Goal: Task Accomplishment & Management: Use online tool/utility

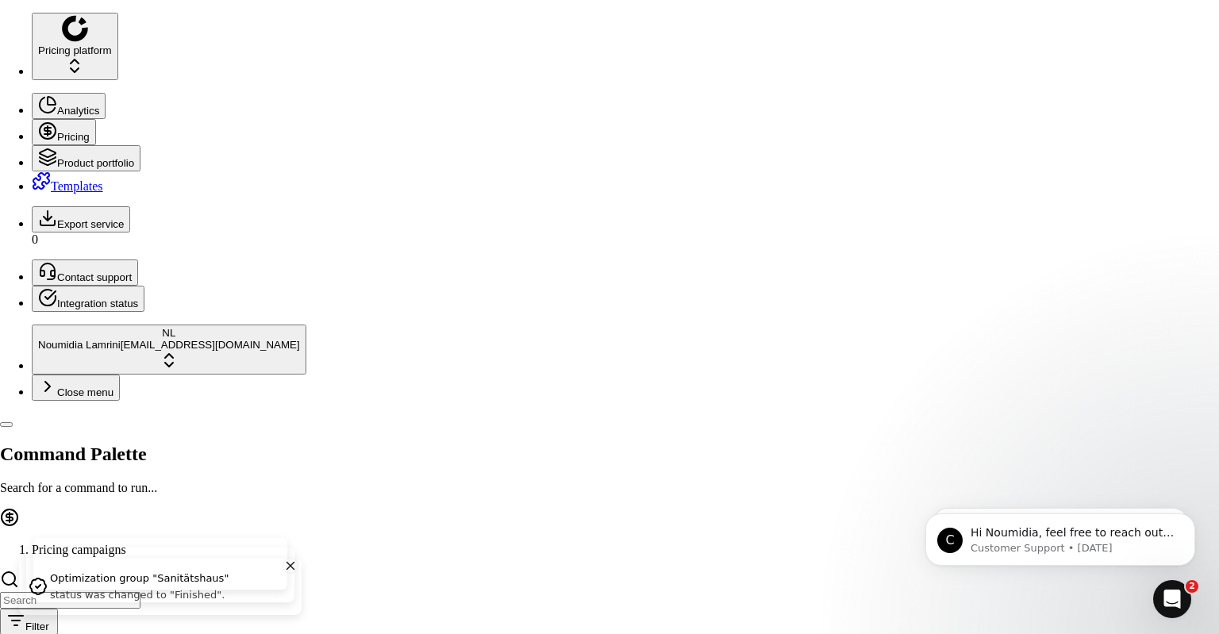
scroll to position [37, 0]
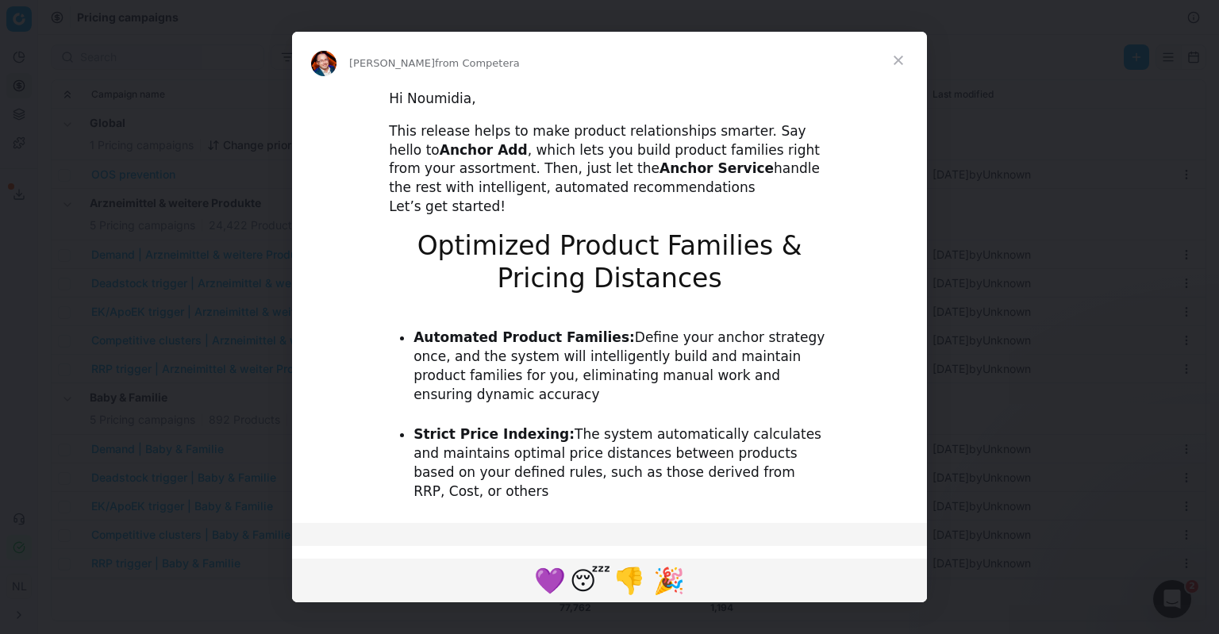
click at [893, 60] on span "Close" at bounding box center [898, 60] width 57 height 57
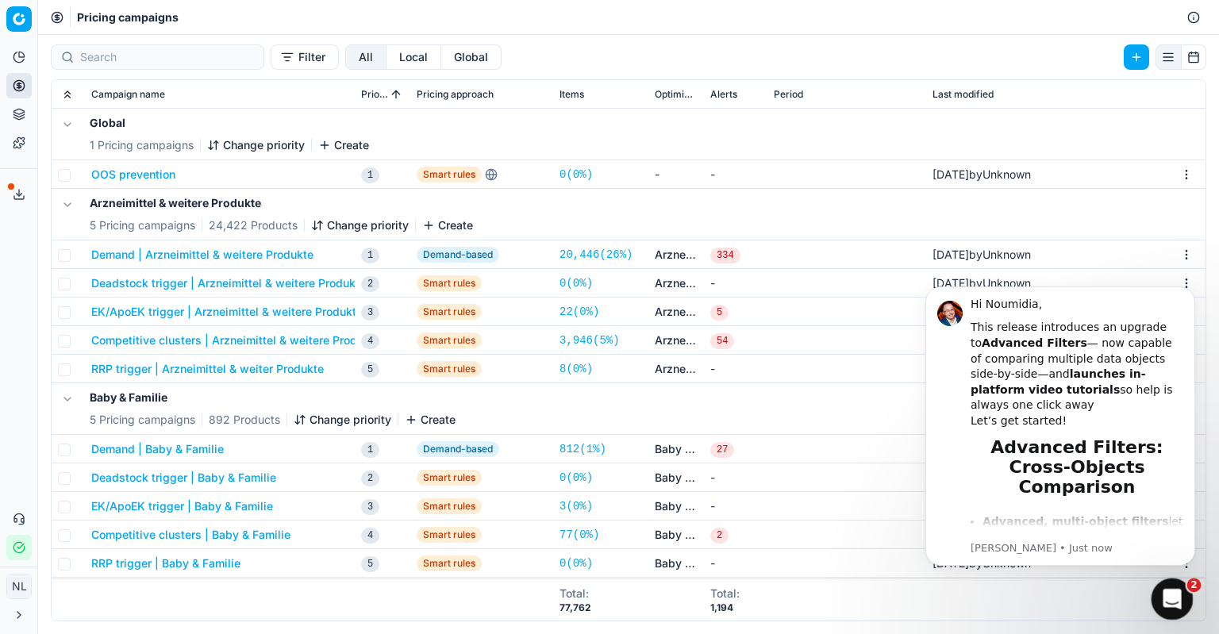
click at [1180, 593] on icon "Open Intercom Messenger" at bounding box center [1171, 597] width 26 height 26
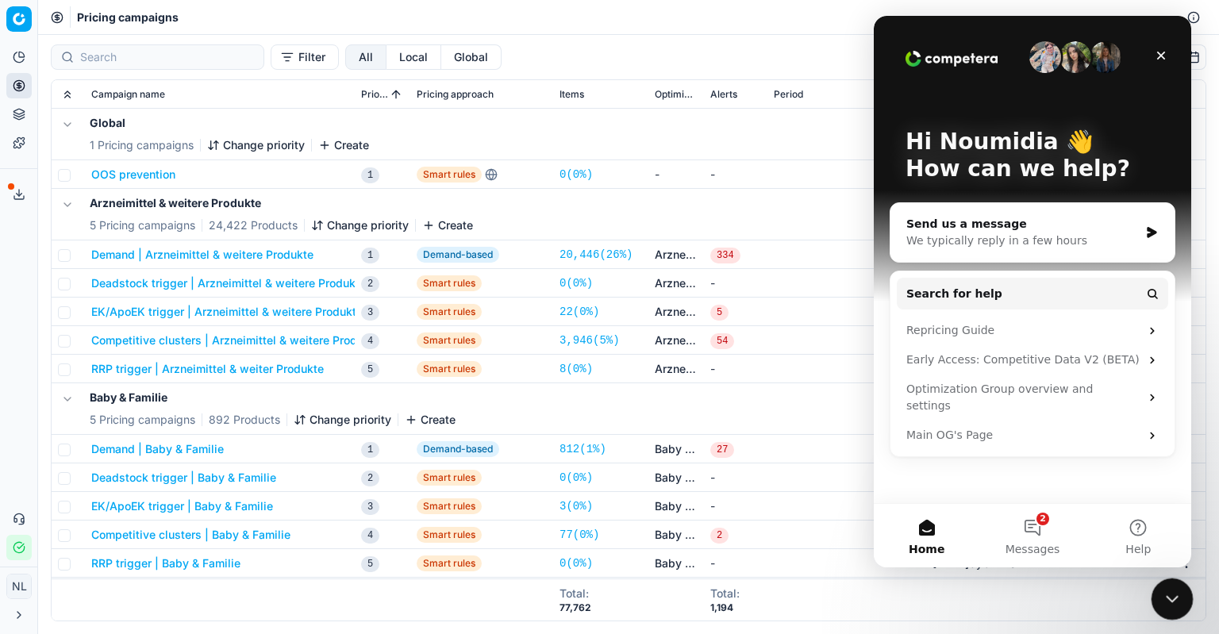
click at [1173, 591] on icon "Close Intercom Messenger" at bounding box center [1170, 596] width 19 height 19
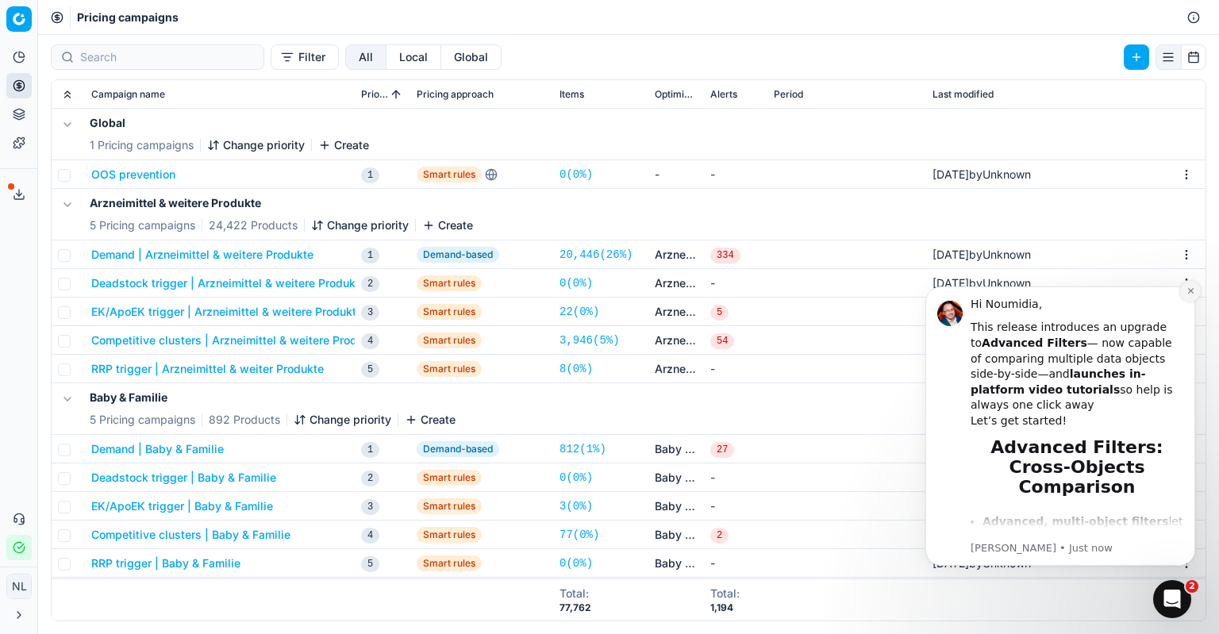
click at [1196, 286] on button "Dismiss notification" at bounding box center [1191, 291] width 21 height 21
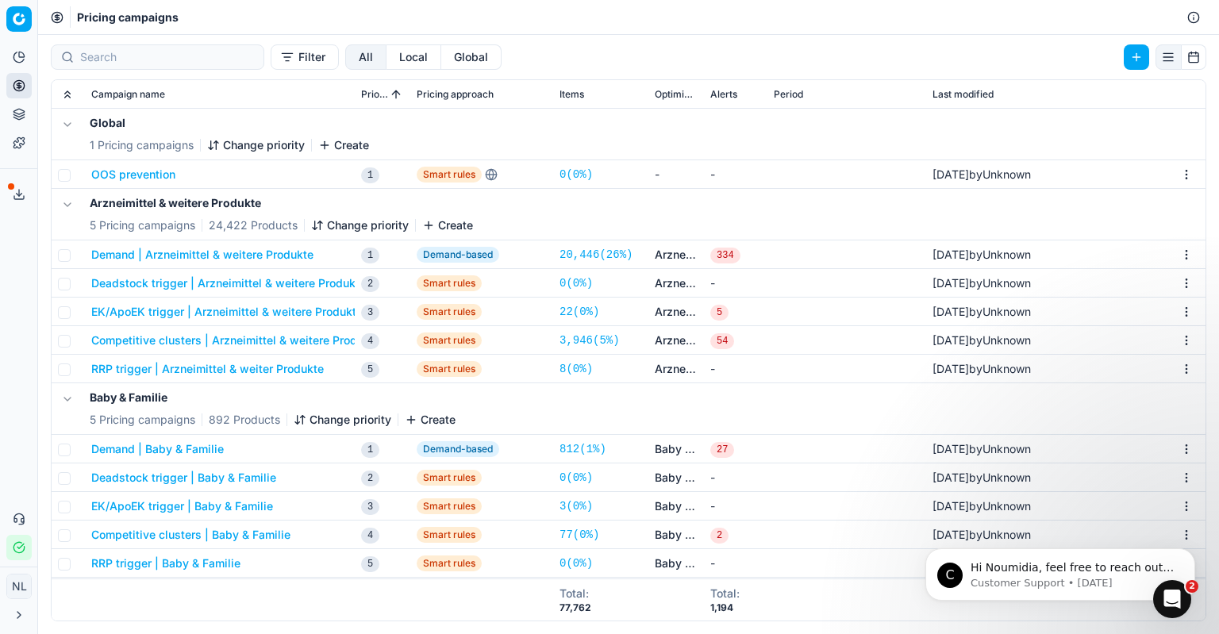
click at [203, 258] on button "Demand | Arzneimittel & weitere Produkte" at bounding box center [202, 255] width 222 height 16
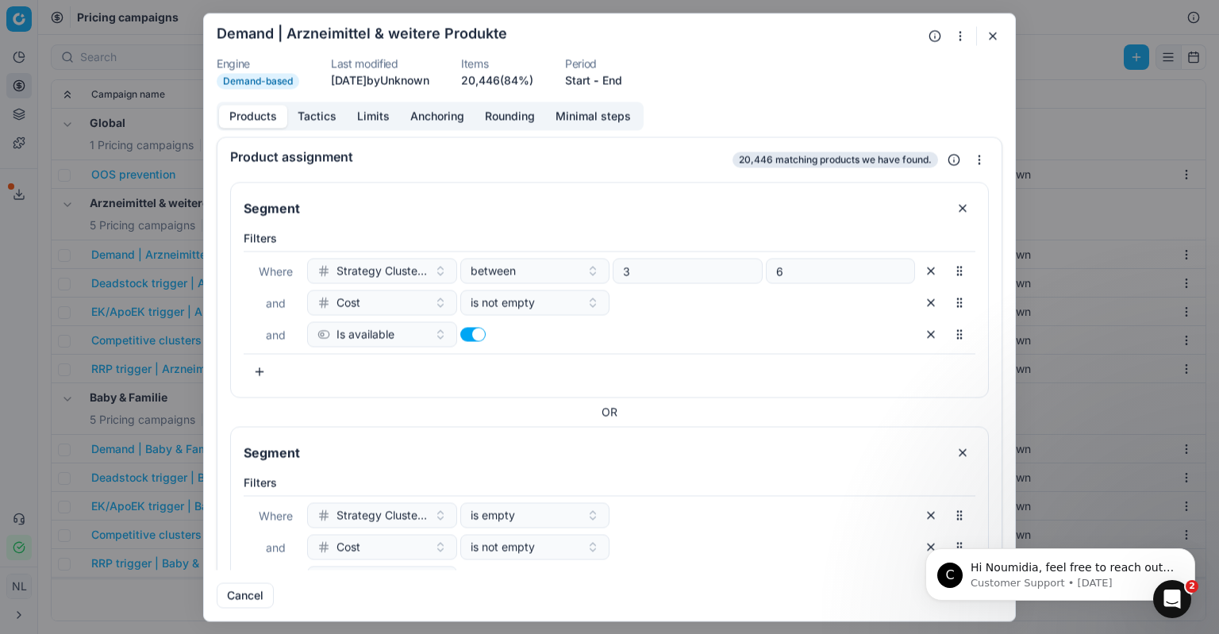
click at [992, 41] on button "button" at bounding box center [993, 35] width 19 height 19
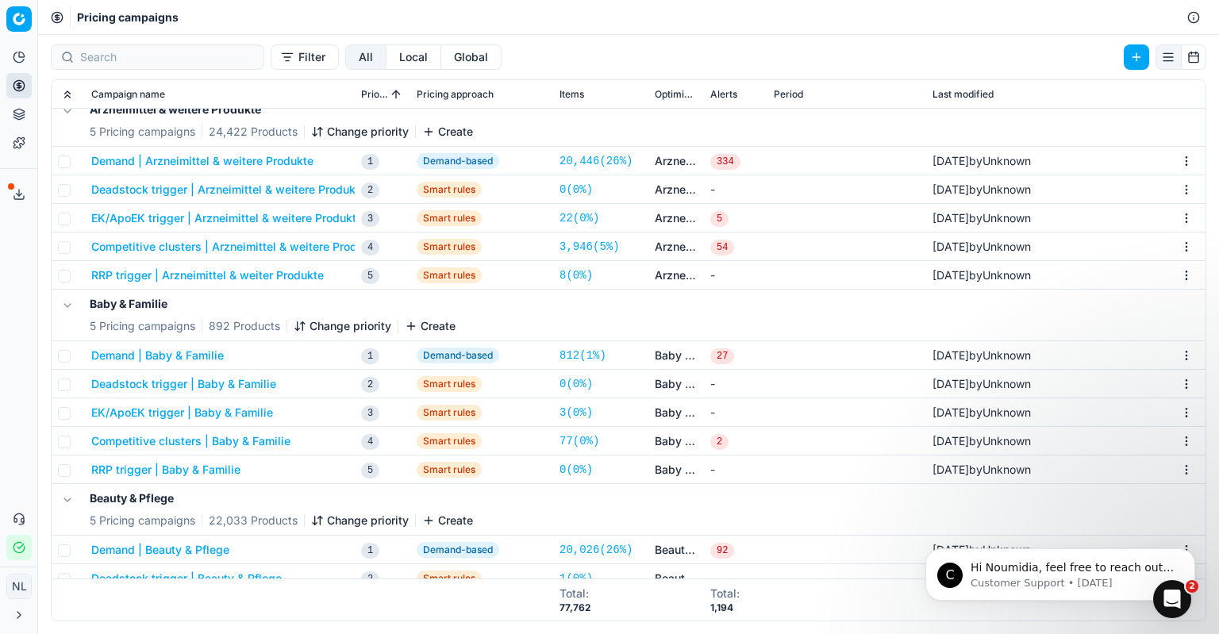
scroll to position [159, 0]
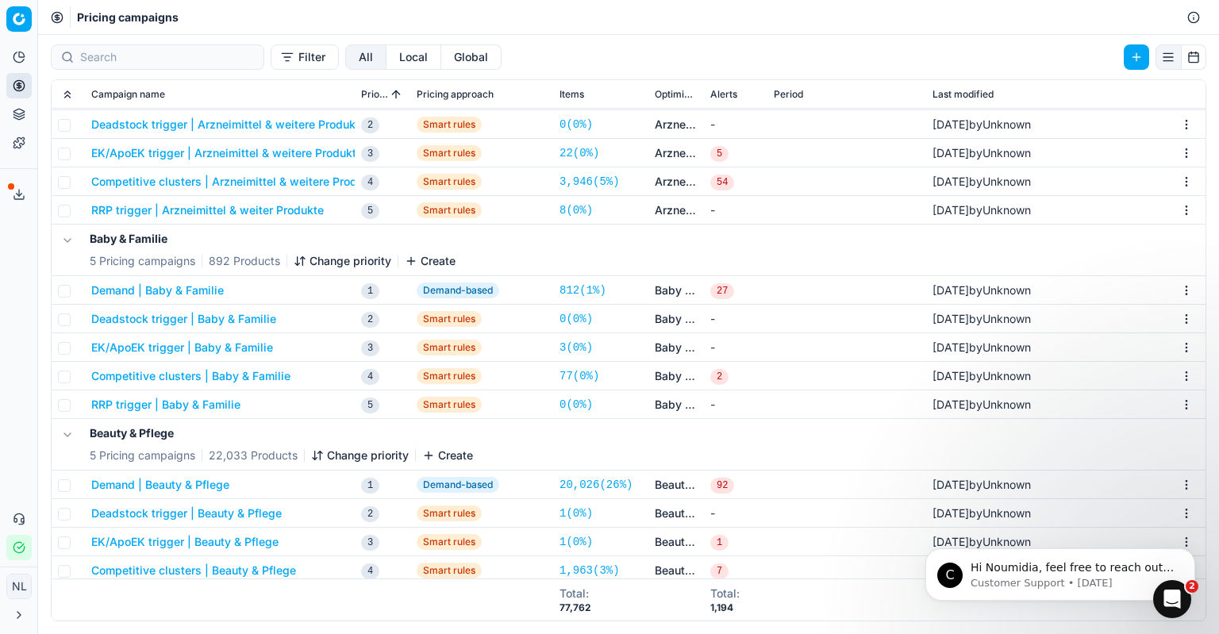
click at [188, 291] on button "Demand | Baby & Familie" at bounding box center [157, 291] width 133 height 16
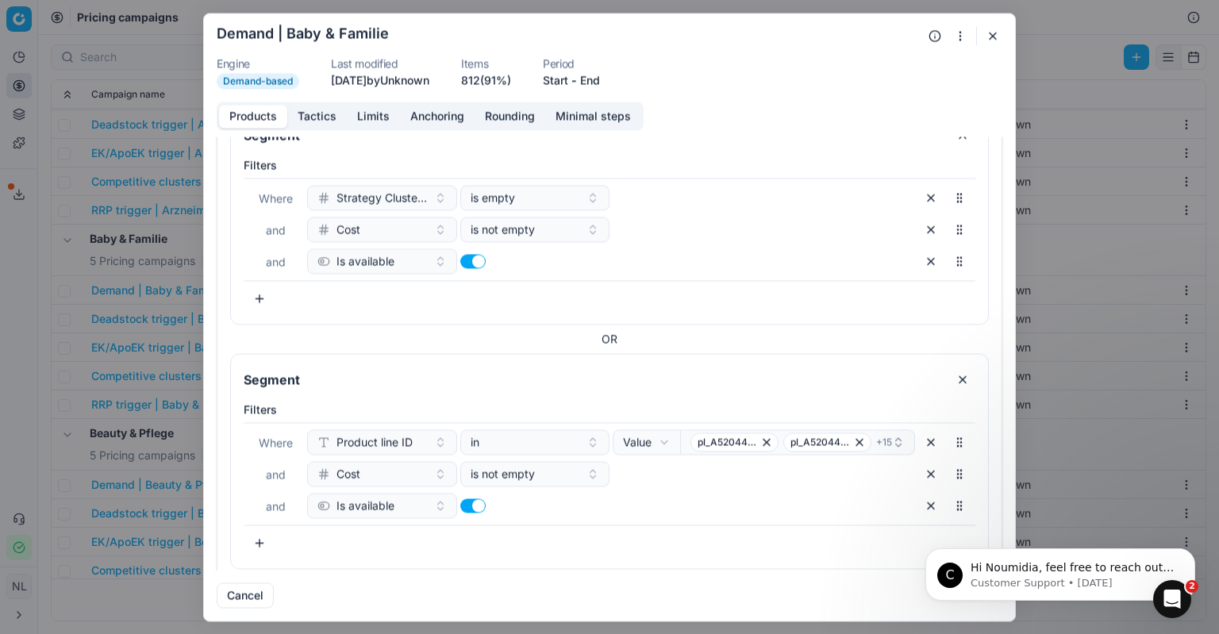
scroll to position [359, 0]
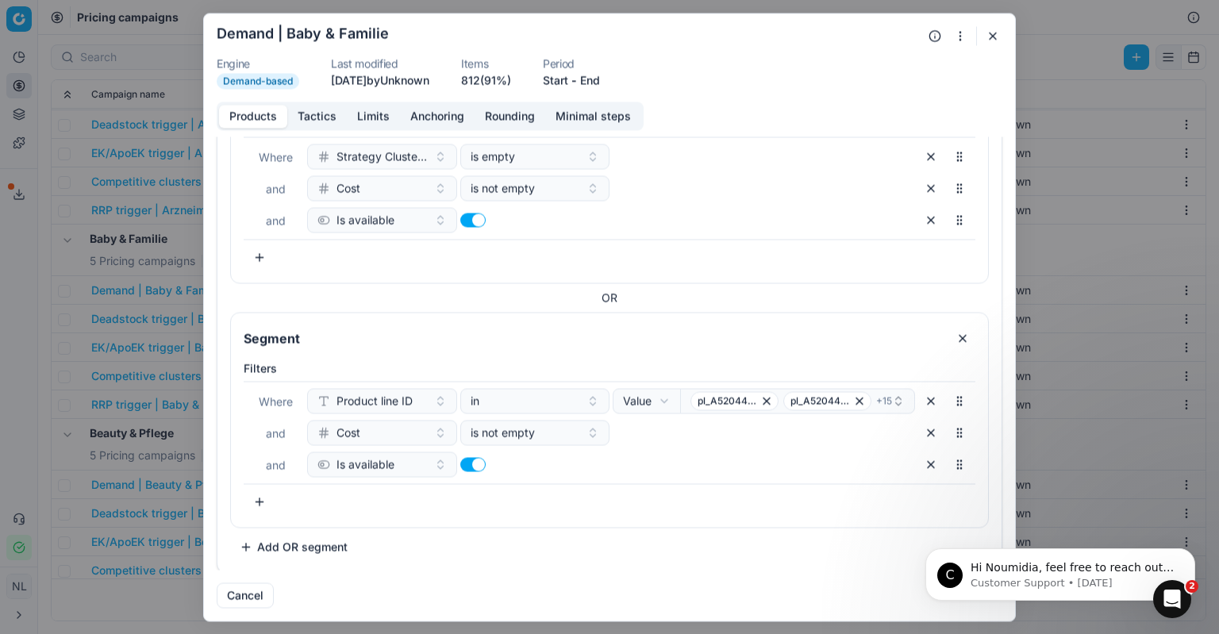
click at [997, 33] on button "button" at bounding box center [993, 35] width 19 height 19
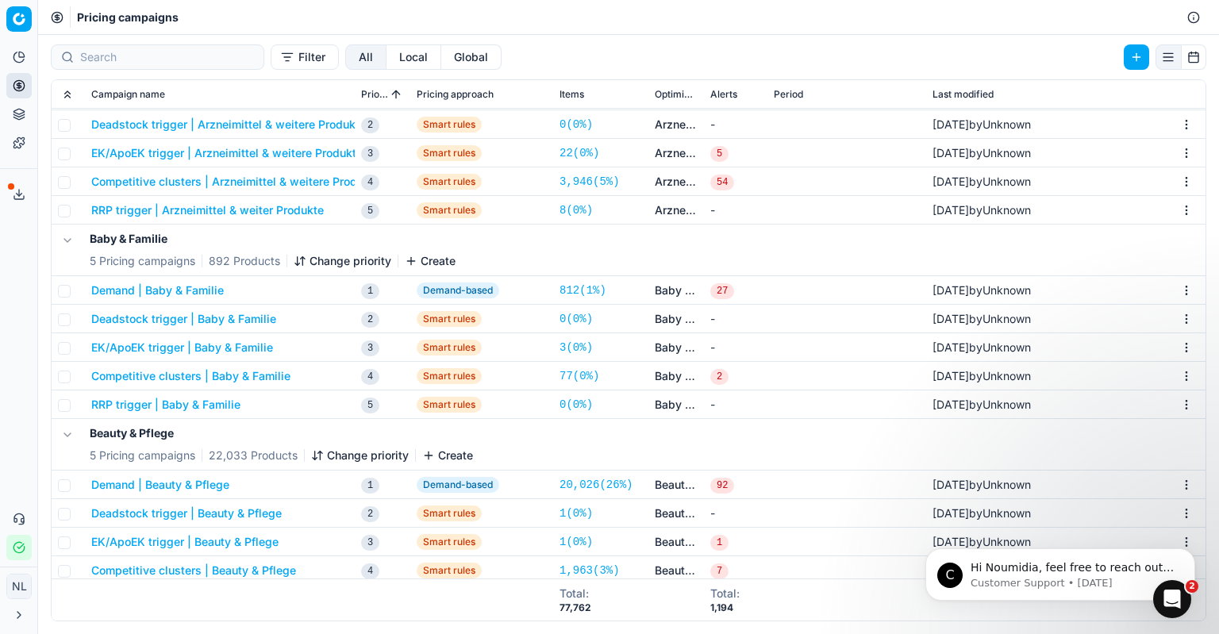
scroll to position [0, 0]
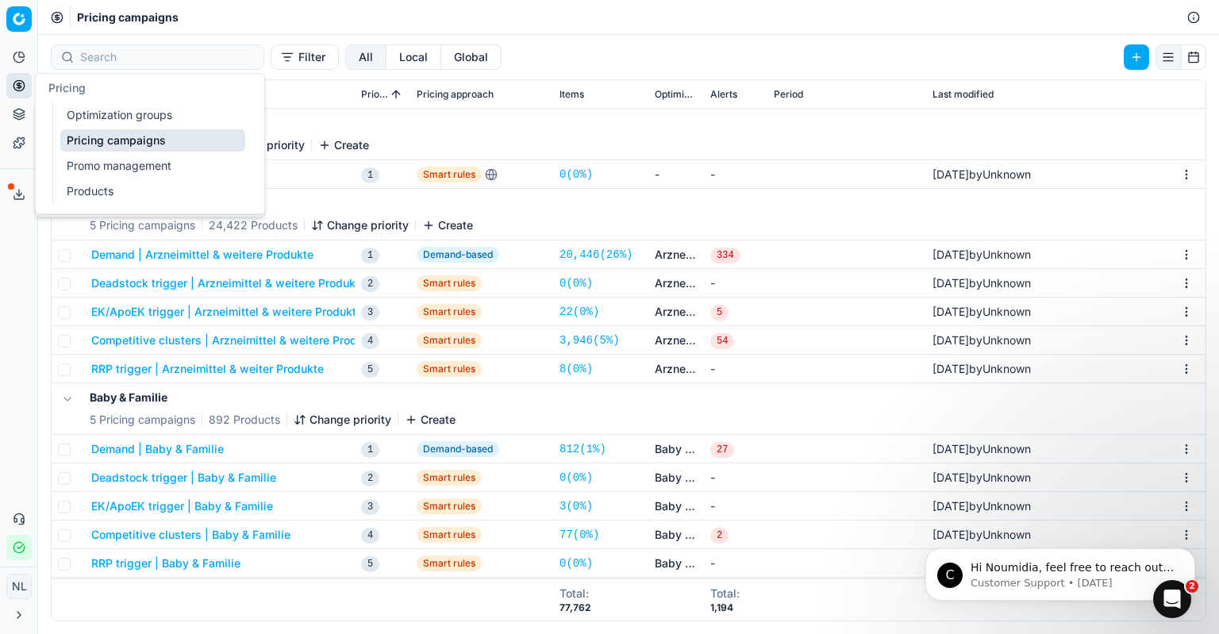
click at [22, 82] on icon at bounding box center [19, 85] width 13 height 13
click at [21, 113] on icon at bounding box center [19, 114] width 13 height 13
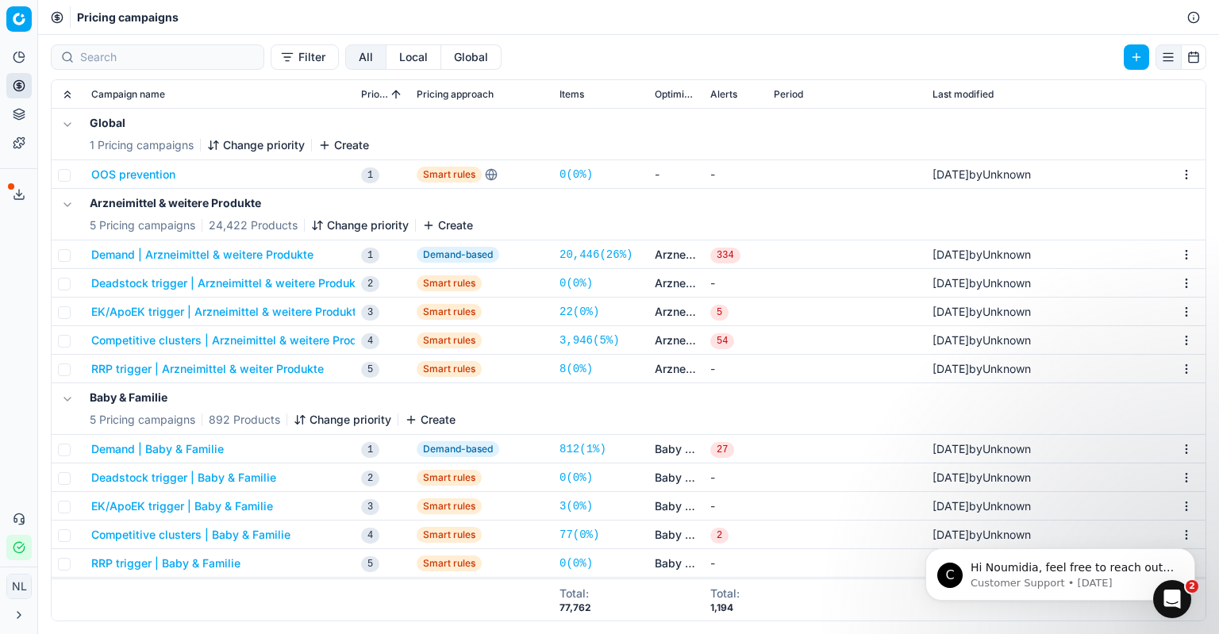
click at [15, 18] on html "Pricing platform Analytics Pricing Product portfolio Templates Export service 0…" at bounding box center [609, 317] width 1219 height 634
click at [0, 291] on html "Pricing platform Analytics Pricing Product portfolio Templates Export service 0…" at bounding box center [609, 317] width 1219 height 634
drag, startPoint x: 40, startPoint y: 118, endPoint x: 87, endPoint y: 119, distance: 47.6
click at [87, 119] on div "Pricing platform Analytics Pricing Product portfolio Templates Export service 0…" at bounding box center [609, 317] width 1219 height 634
click at [12, 110] on button "Product portfolio" at bounding box center [18, 114] width 25 height 25
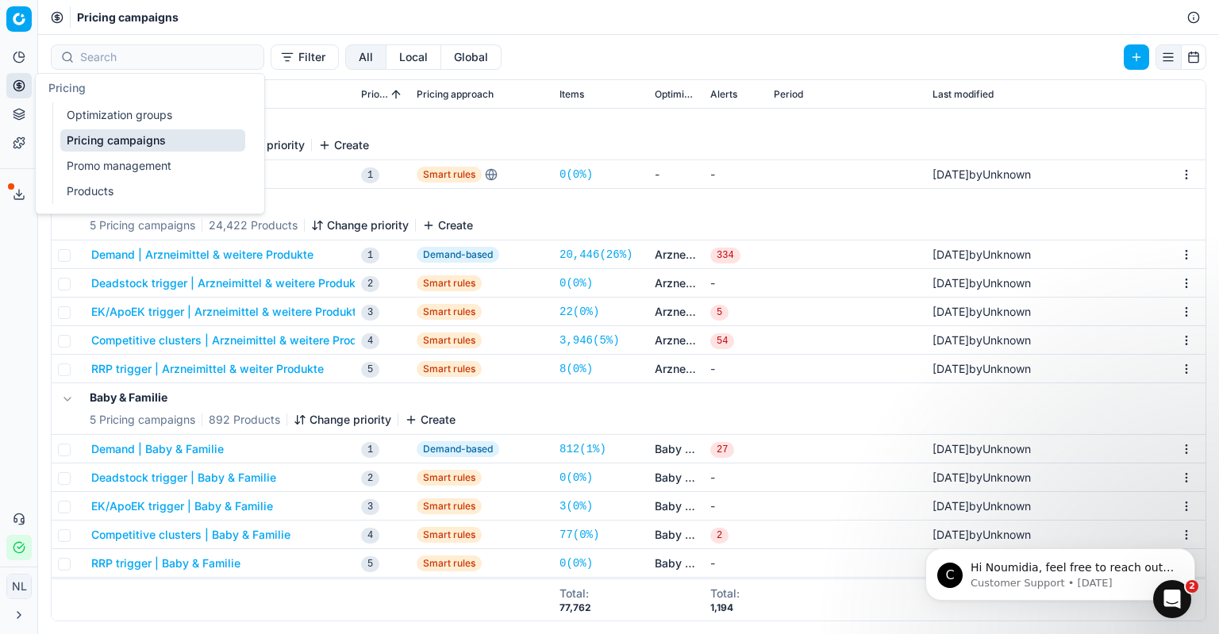
click at [70, 123] on link "Optimization groups" at bounding box center [152, 115] width 185 height 22
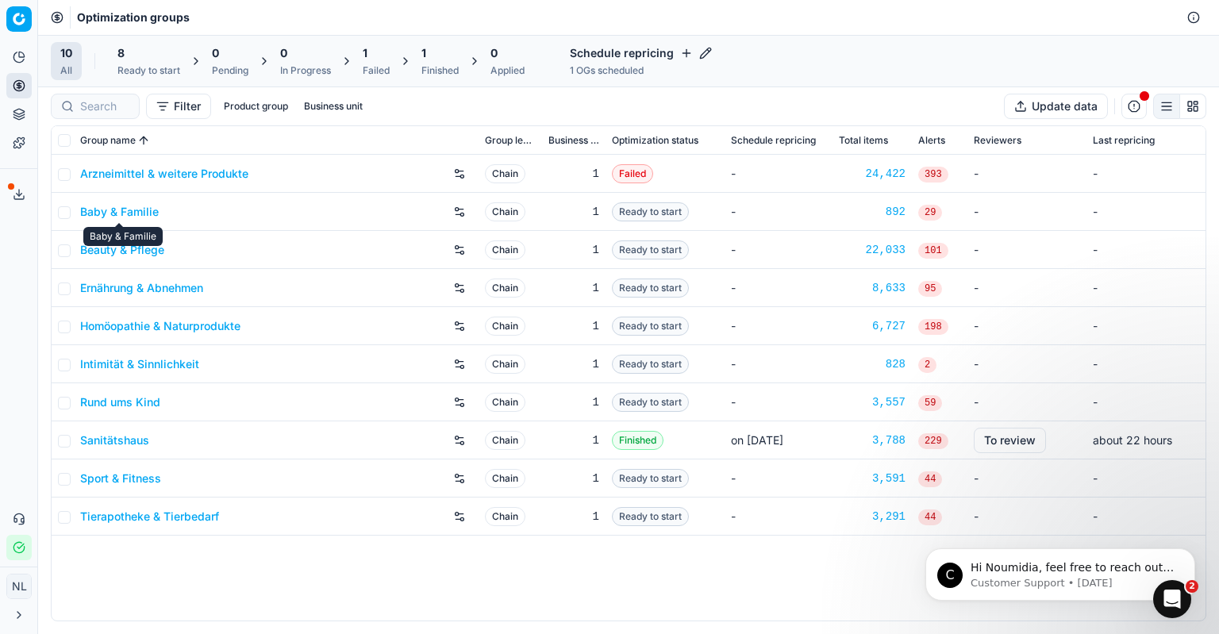
click at [129, 209] on link "Baby & Familie" at bounding box center [119, 212] width 79 height 16
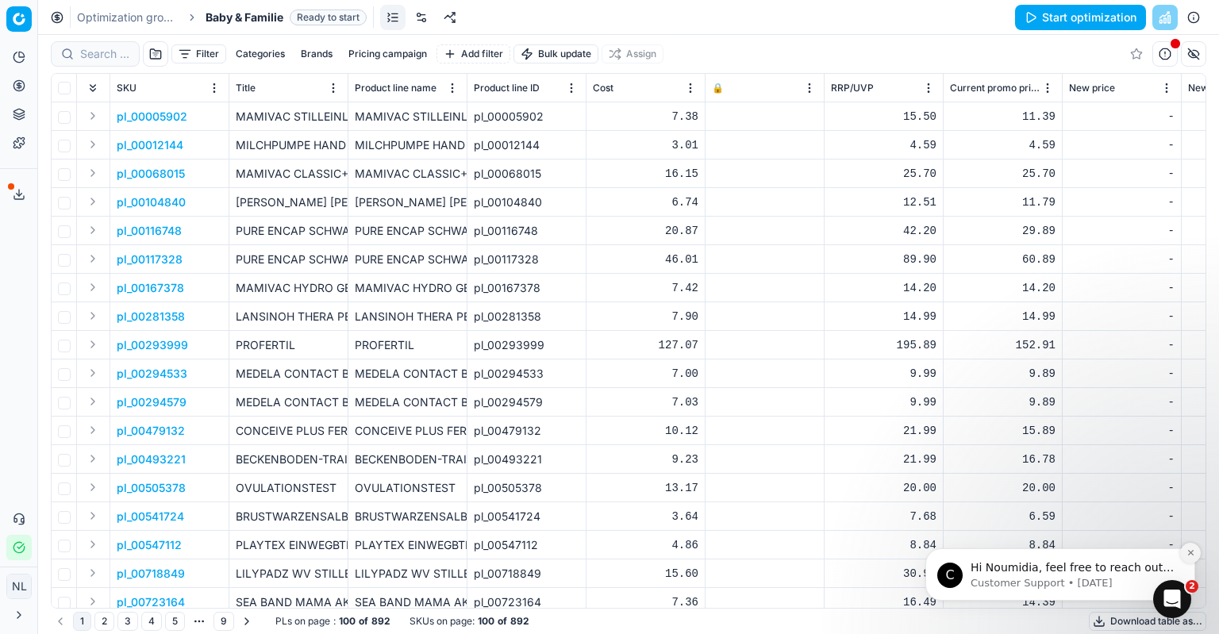
click at [1192, 551] on icon "Dismiss notification" at bounding box center [1191, 553] width 9 height 9
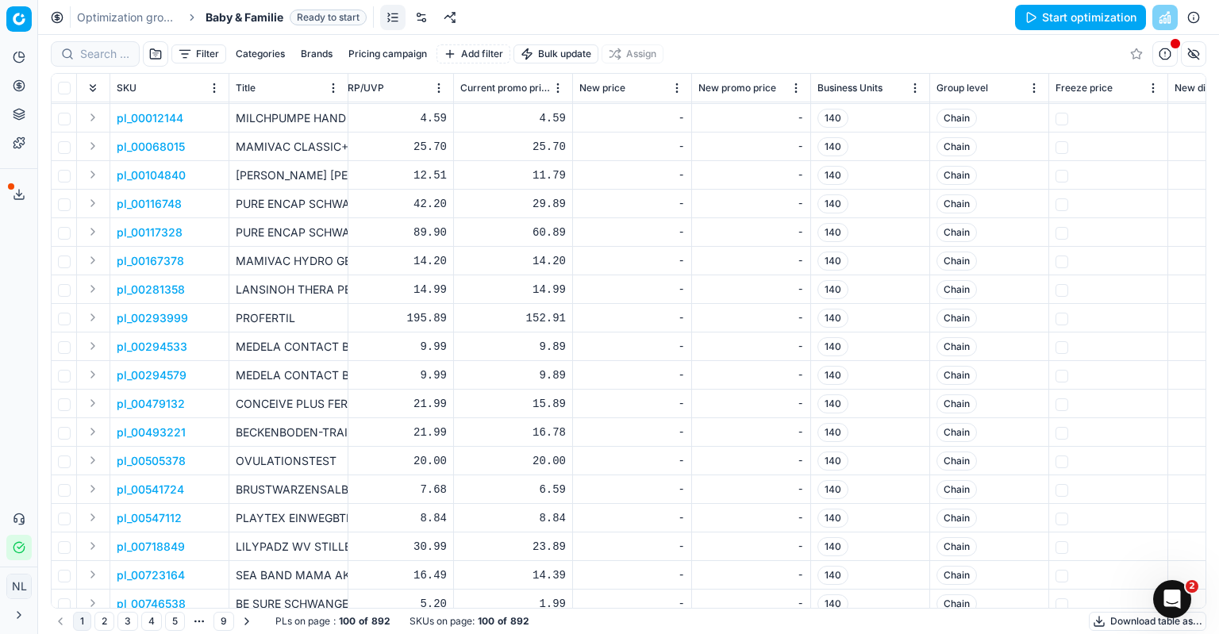
scroll to position [0, 490]
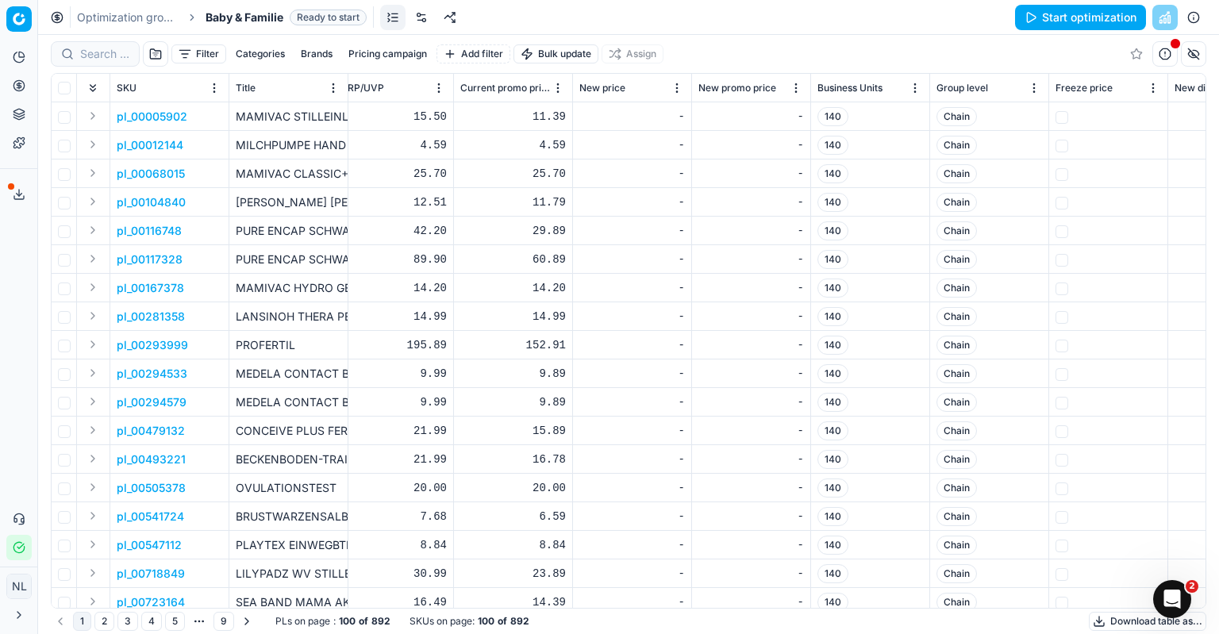
click at [1052, 21] on button "Start optimization" at bounding box center [1080, 17] width 131 height 25
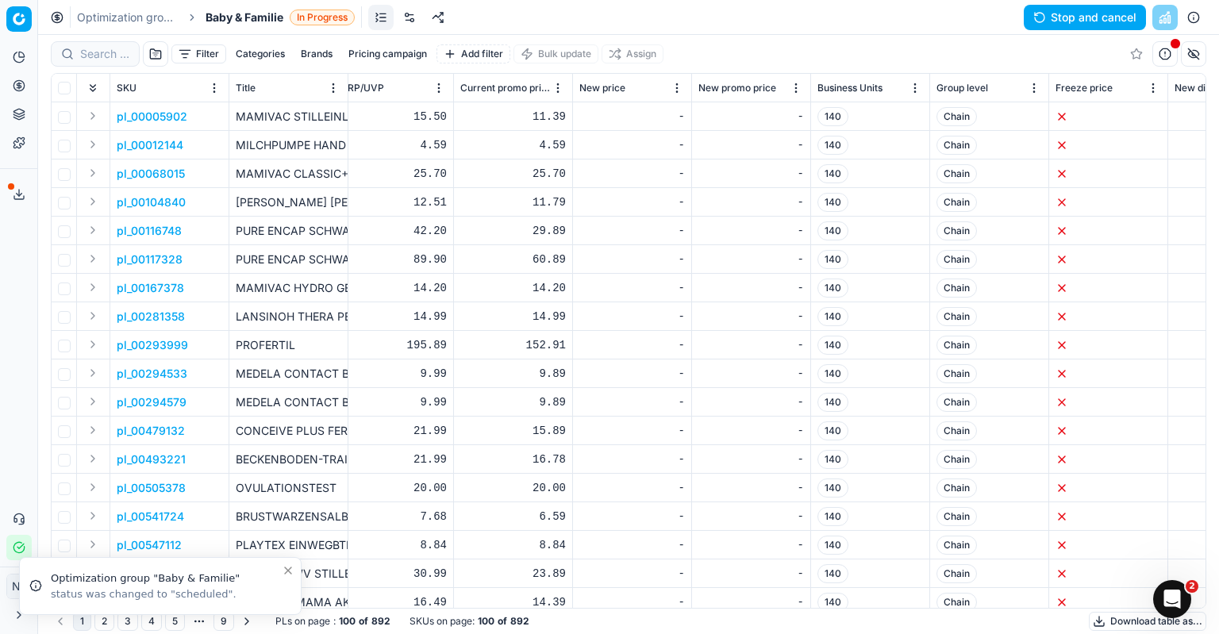
click at [291, 568] on icon "Close toast" at bounding box center [288, 571] width 6 height 6
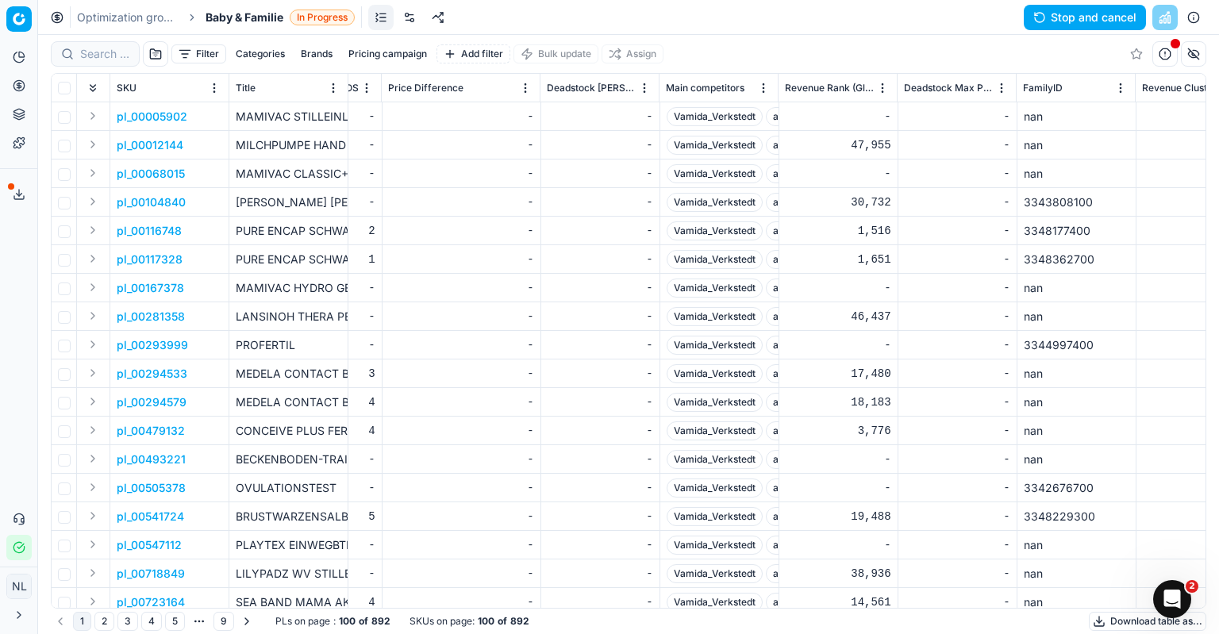
scroll to position [0, 10218]
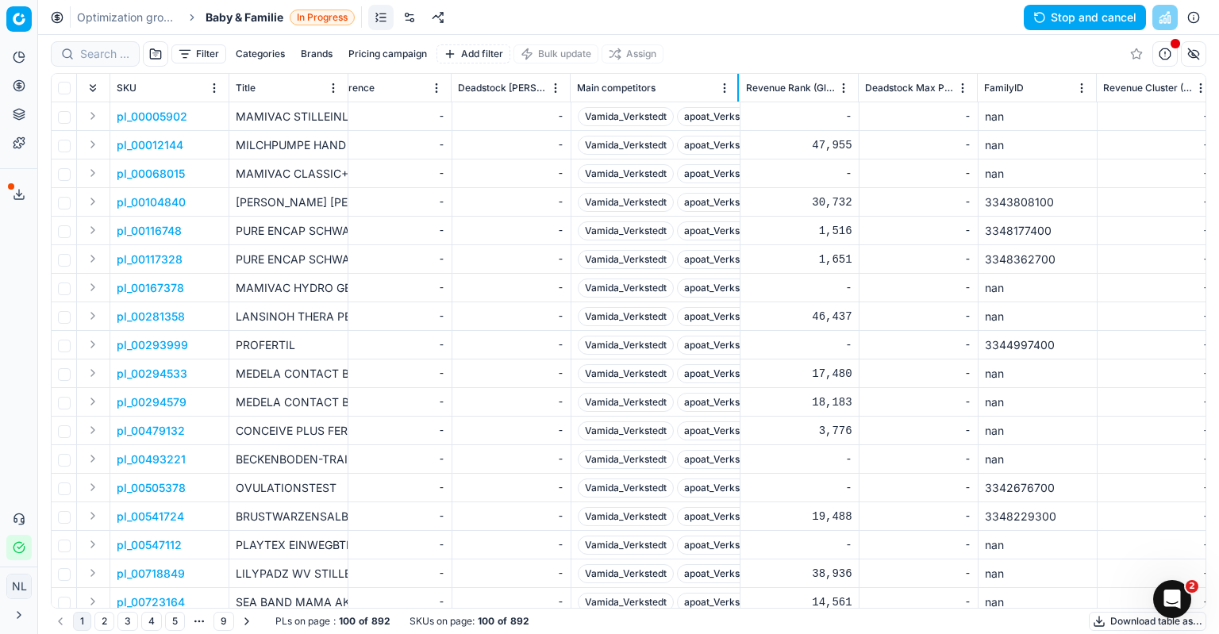
drag, startPoint x: 688, startPoint y: 91, endPoint x: 738, endPoint y: 88, distance: 50.1
click at [738, 88] on div at bounding box center [739, 88] width 2 height 28
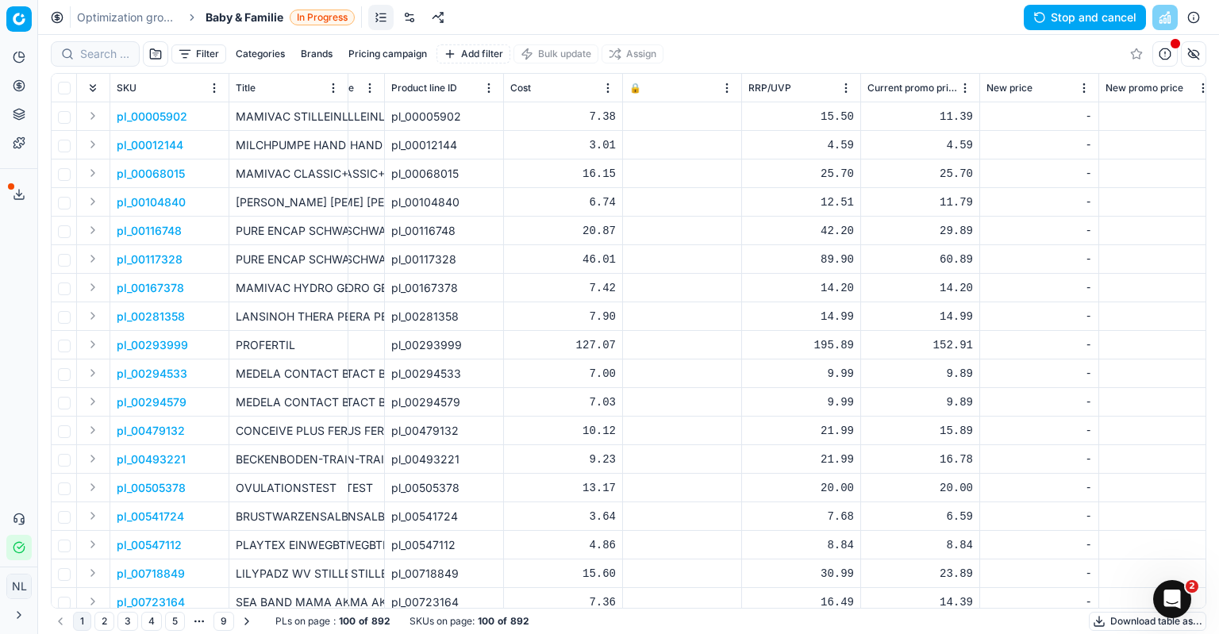
scroll to position [0, 0]
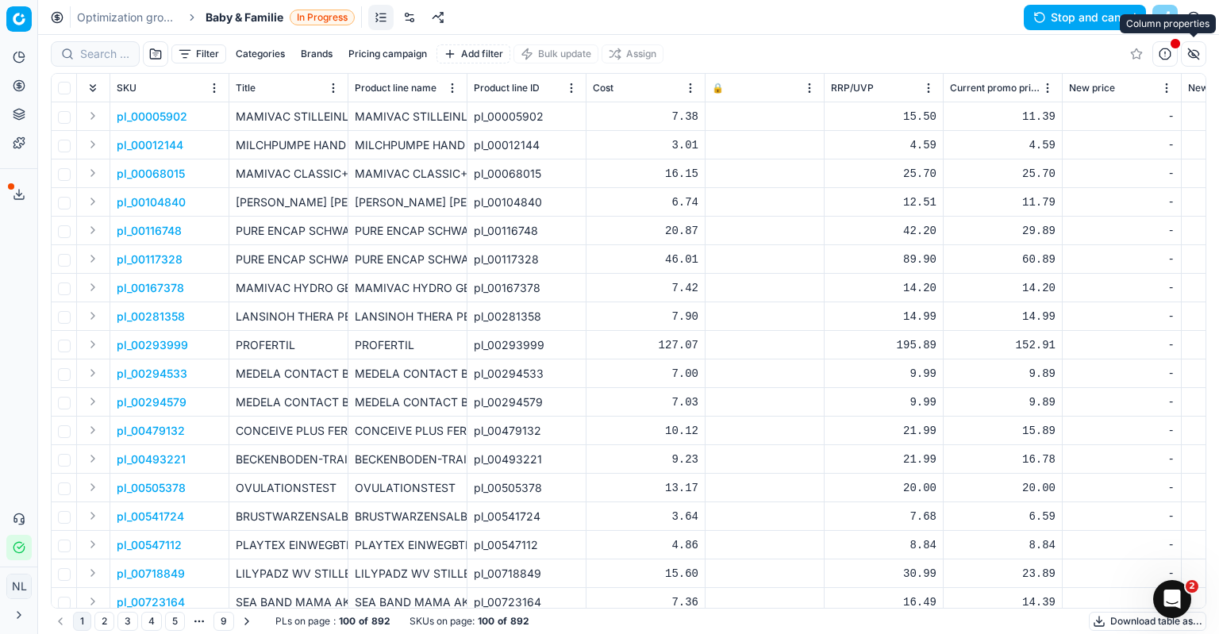
click at [1189, 51] on button "button" at bounding box center [1193, 53] width 25 height 25
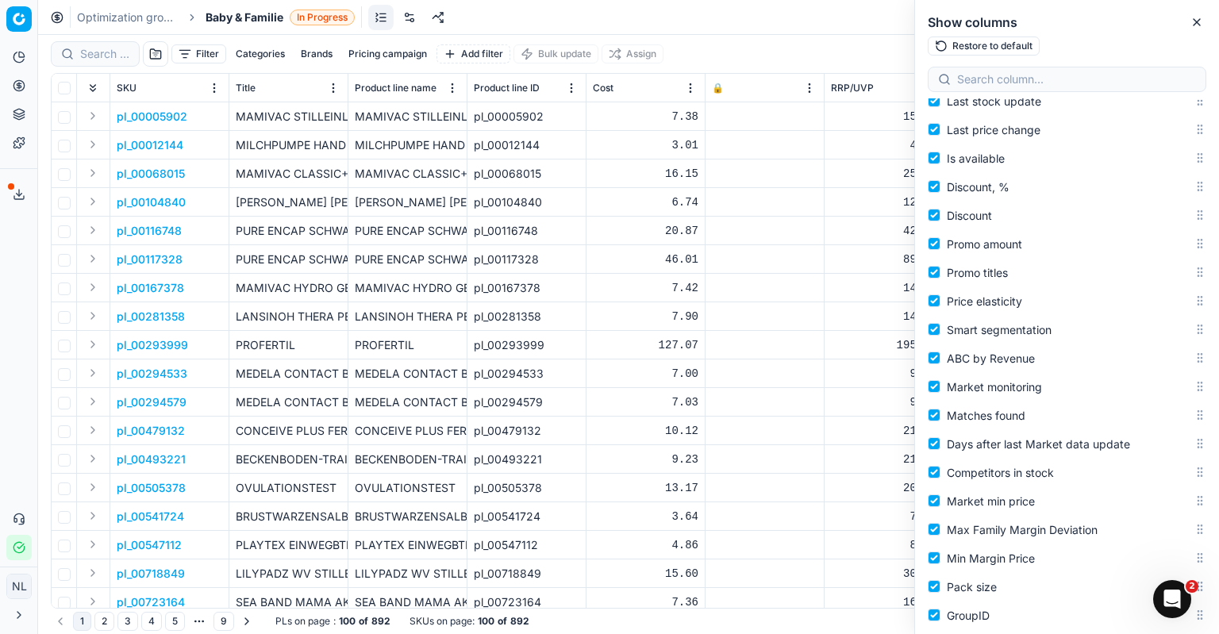
scroll to position [873, 0]
click at [1023, 80] on input at bounding box center [1076, 79] width 239 height 16
type input "vamid"
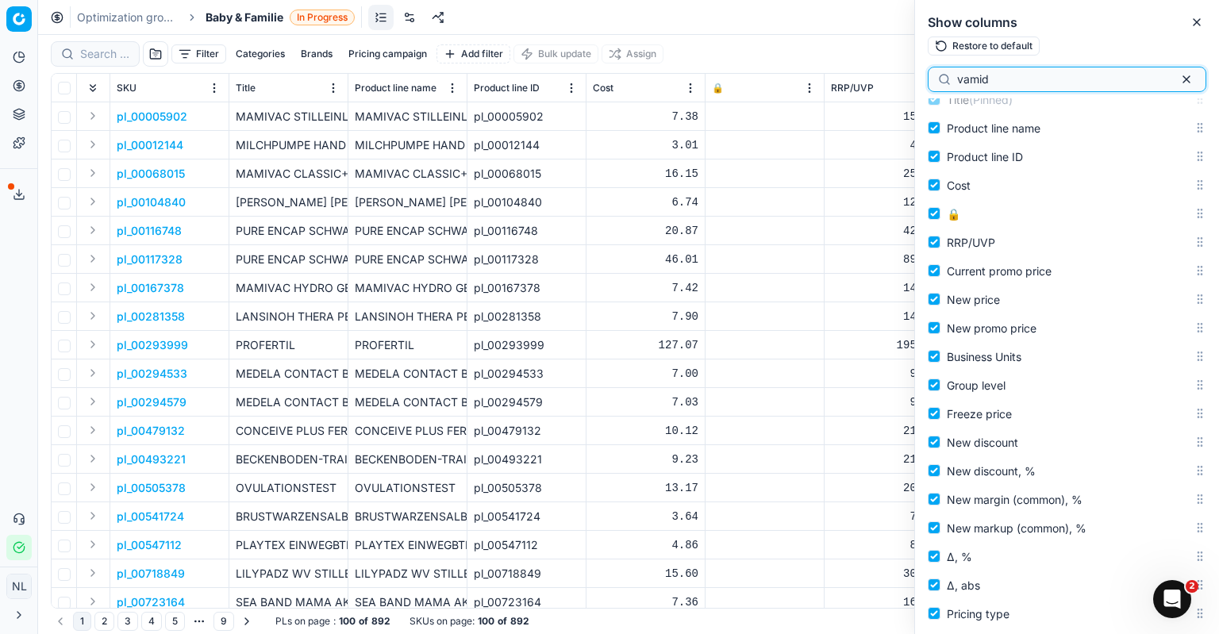
scroll to position [0, 0]
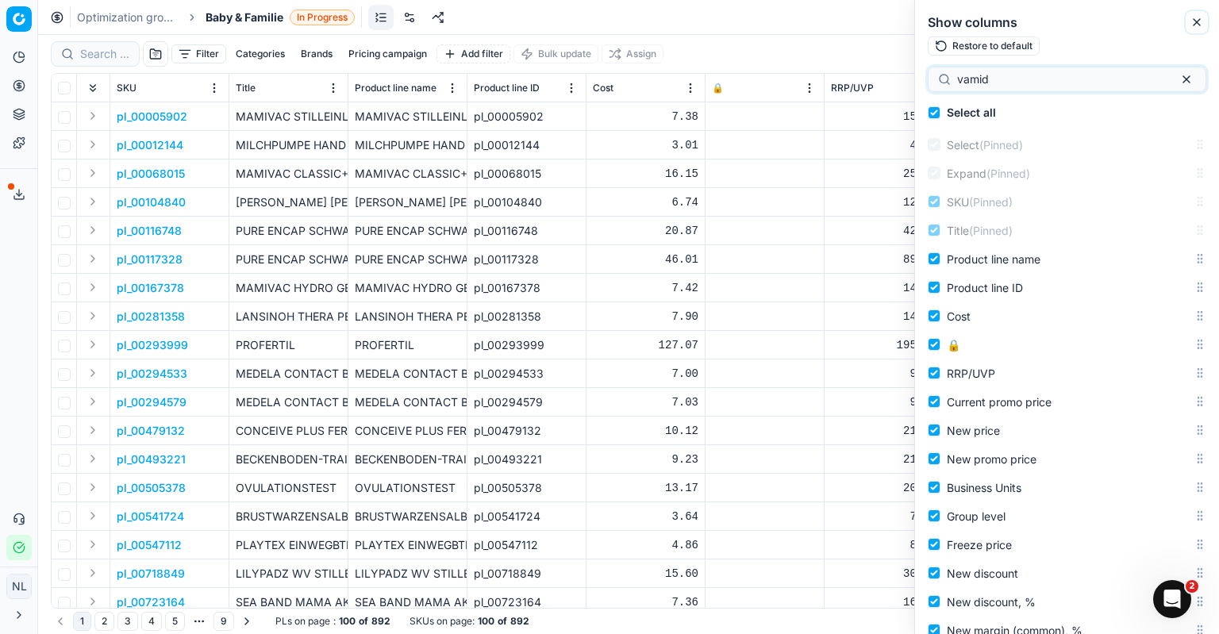
click at [1198, 25] on icon "button" at bounding box center [1197, 22] width 13 height 13
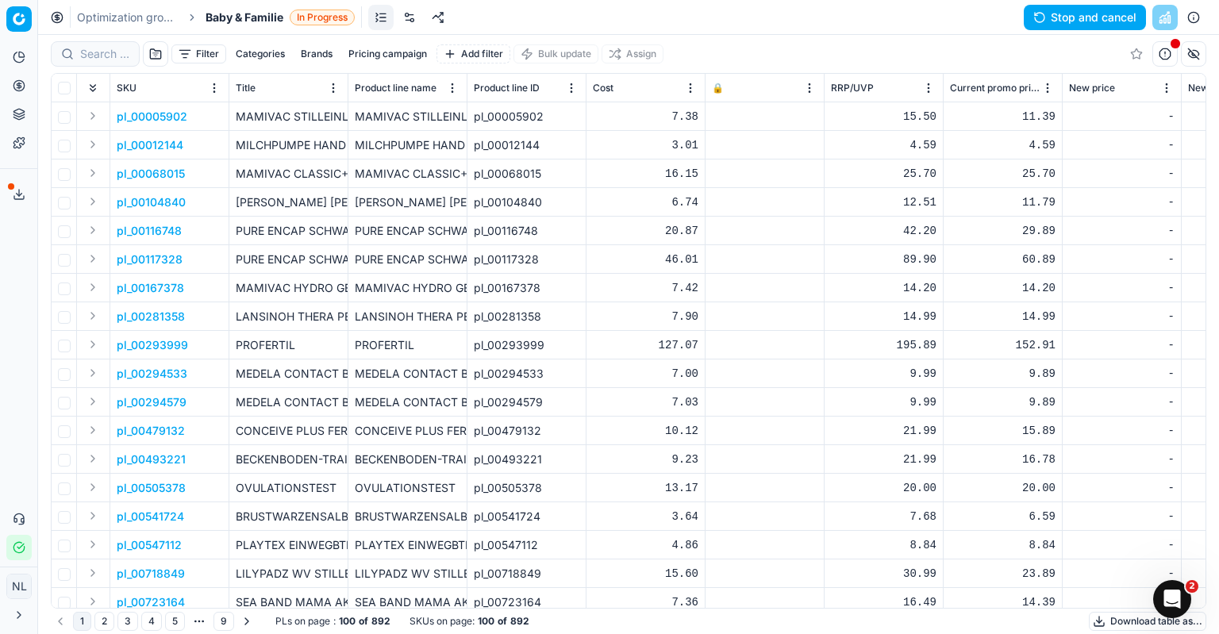
click at [920, 32] on div "Optimization groups Baby & Familie In Progress Stop and cancel" at bounding box center [628, 17] width 1181 height 35
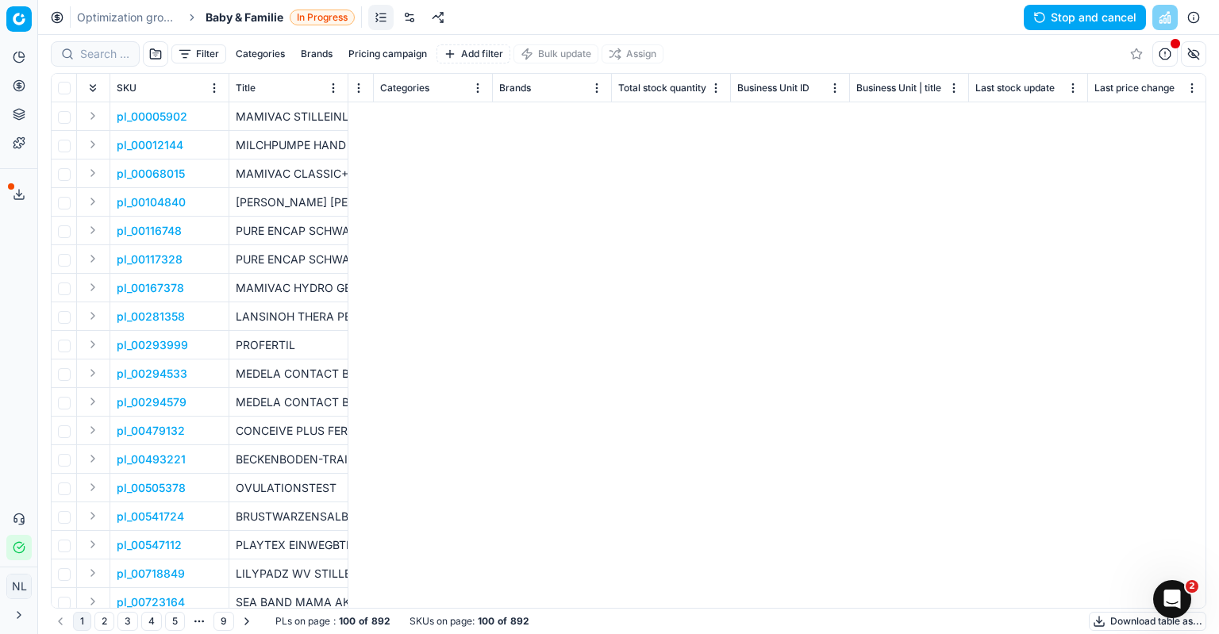
scroll to position [0, 4101]
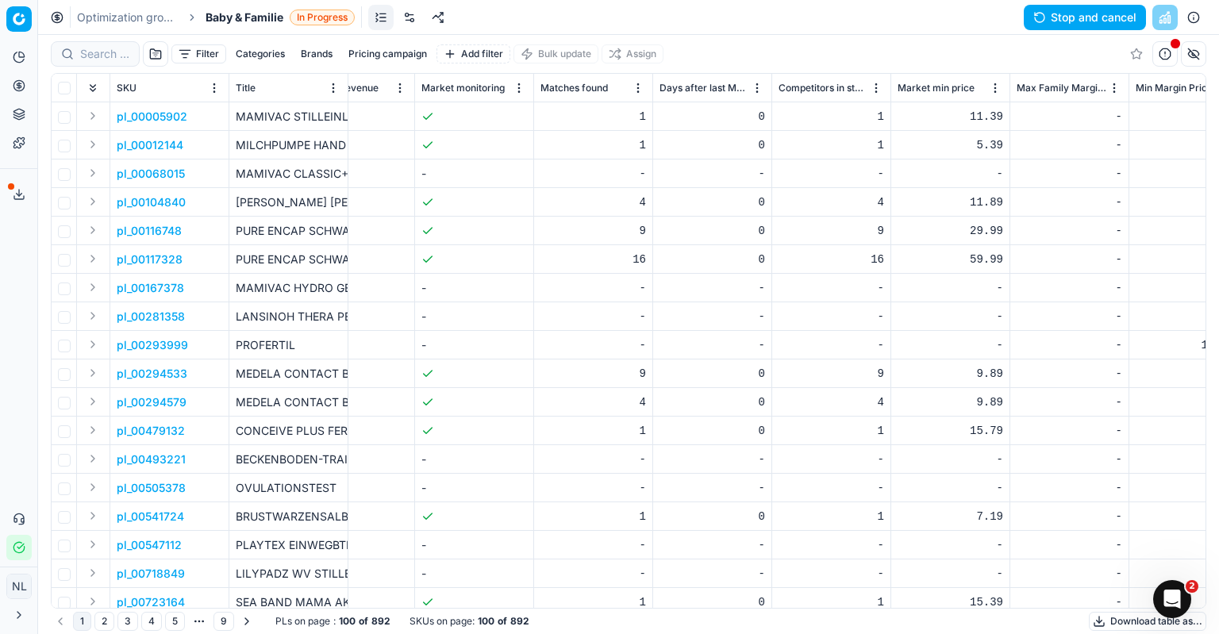
click at [1054, 10] on button "Stop and cancel" at bounding box center [1085, 17] width 122 height 25
click at [1057, 21] on button "Stop and cancel" at bounding box center [1085, 17] width 122 height 25
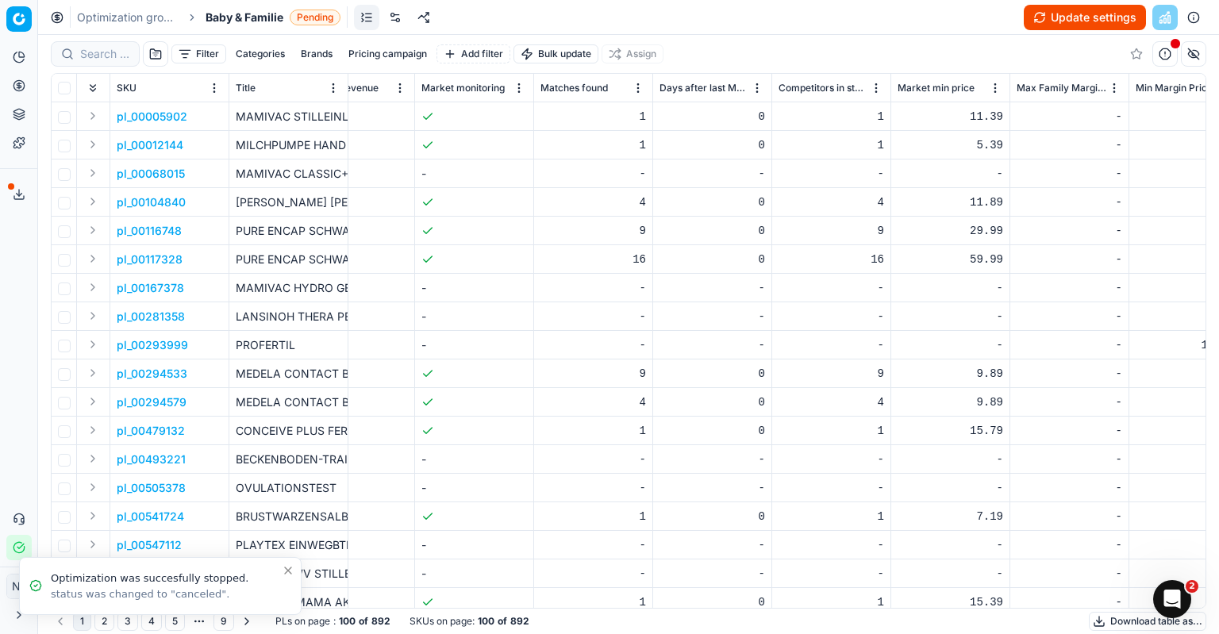
click at [290, 572] on icon "Close toast" at bounding box center [288, 571] width 6 height 6
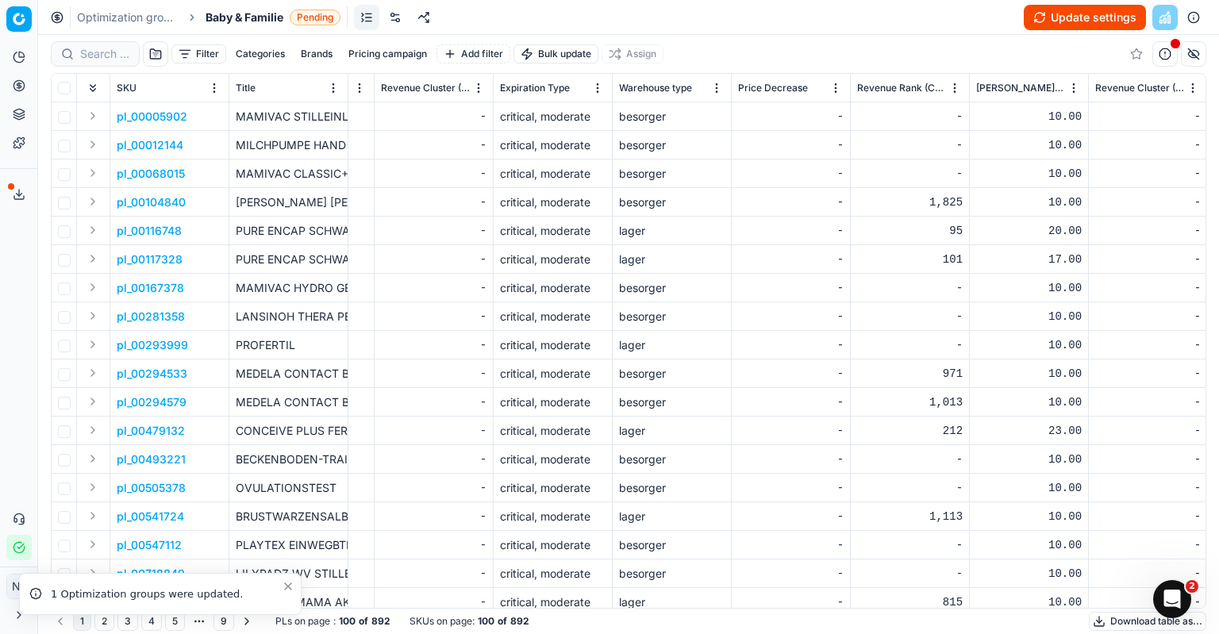
scroll to position [0, 10962]
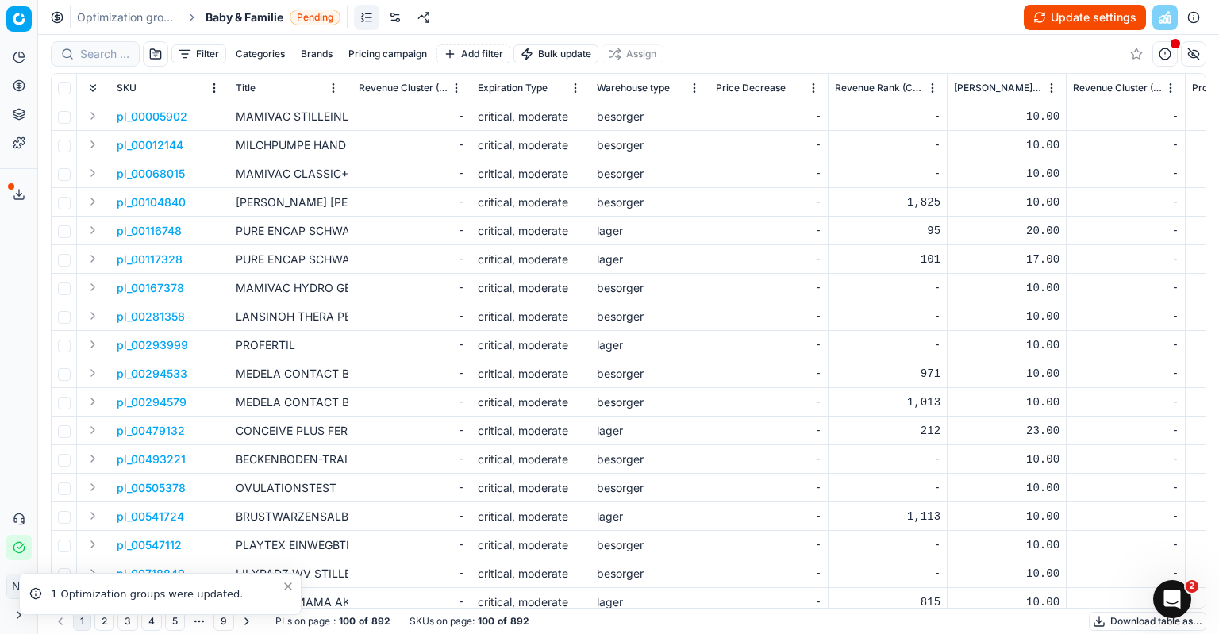
click at [1188, 51] on button "button" at bounding box center [1193, 53] width 25 height 25
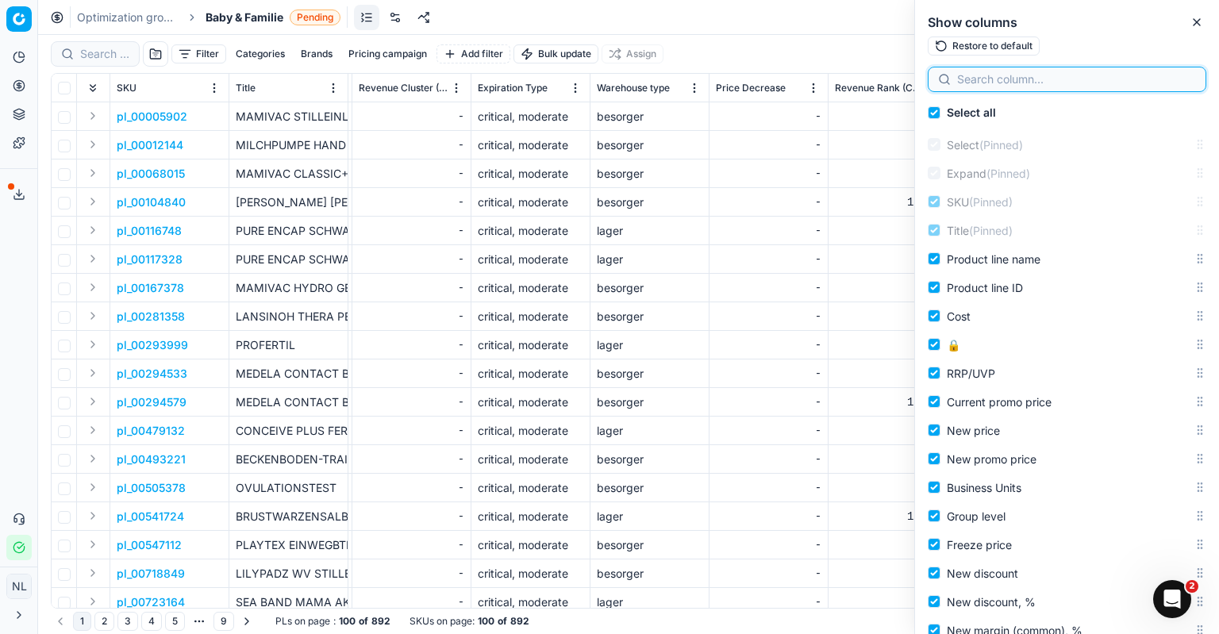
click at [1001, 79] on input at bounding box center [1076, 79] width 239 height 16
type input "vamid"
click at [1185, 85] on button "button" at bounding box center [1186, 79] width 19 height 19
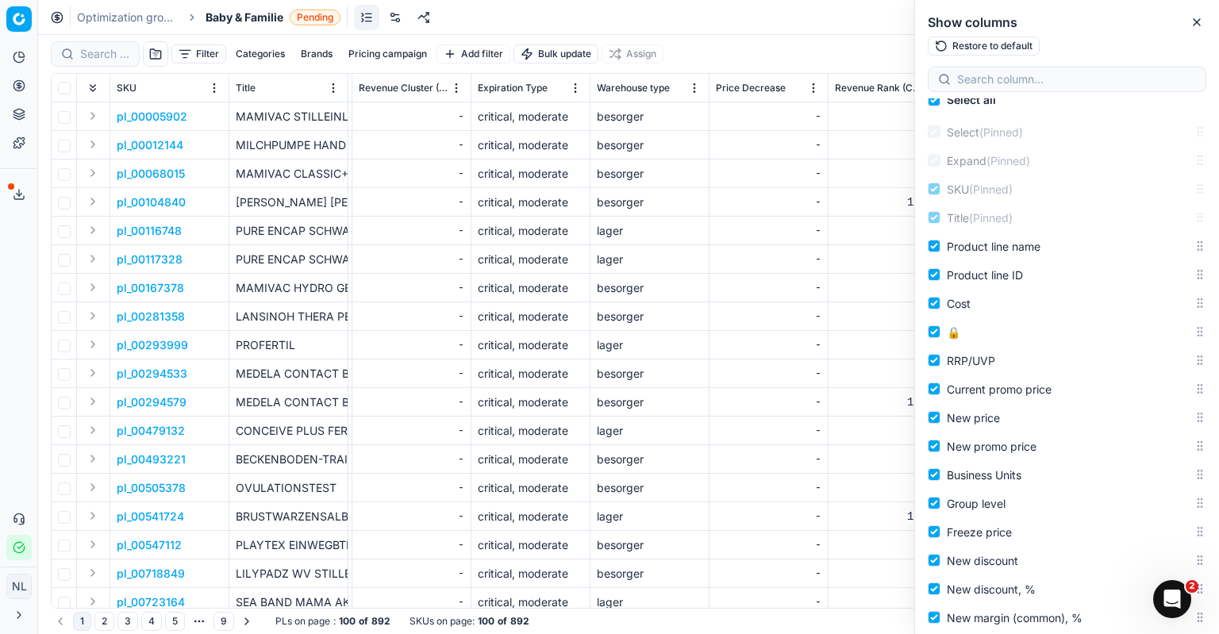
scroll to position [0, 0]
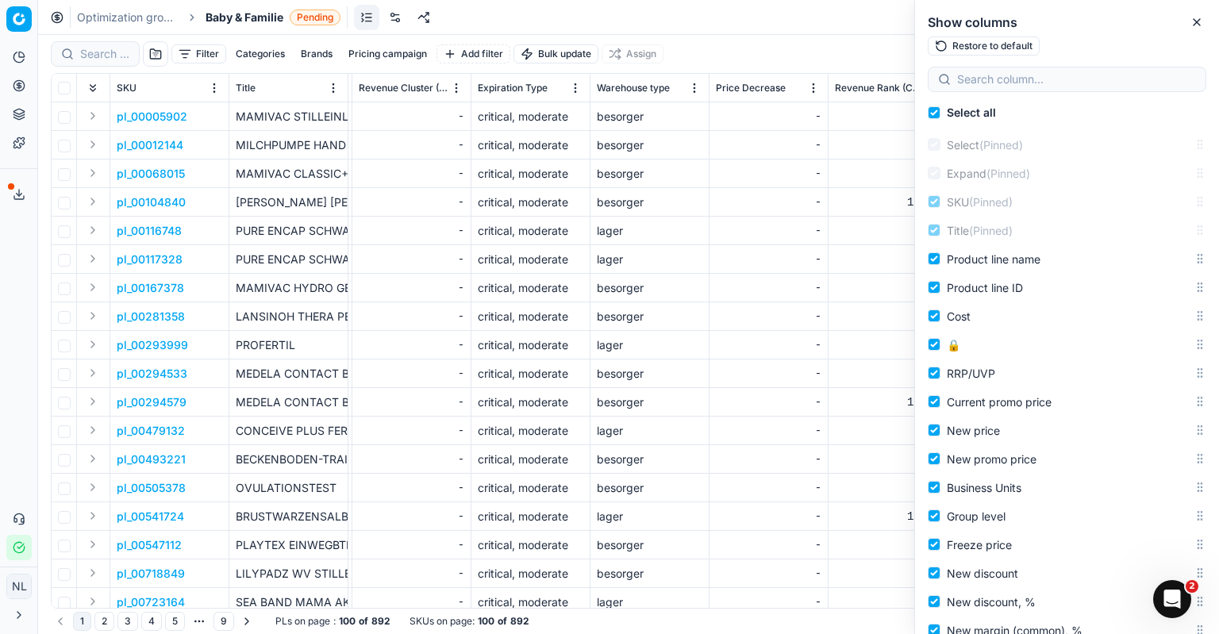
click at [711, 35] on div "Filter Categories Brands Pricing campaign Add filter Bulk update Assign" at bounding box center [629, 54] width 1156 height 38
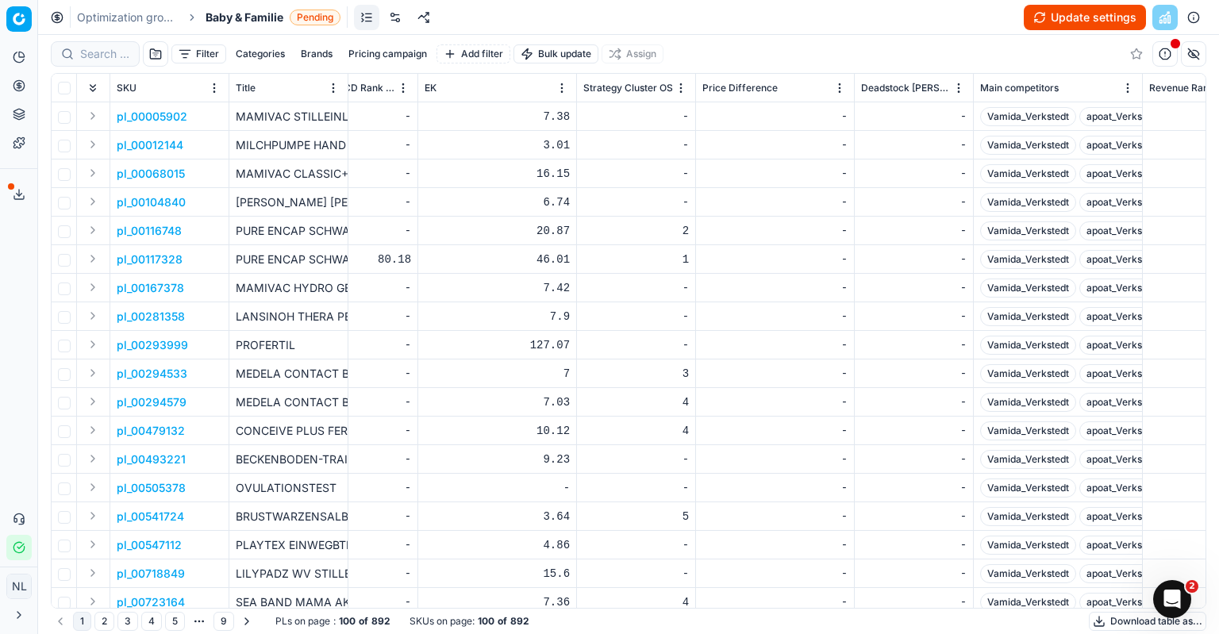
scroll to position [0, 9867]
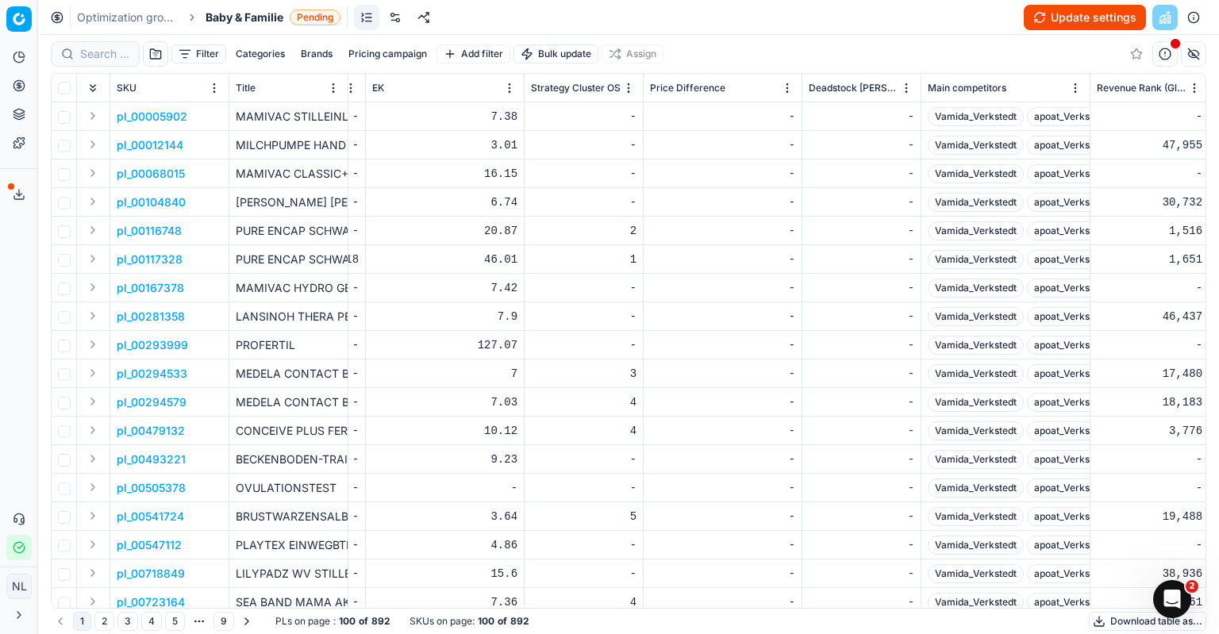
click at [1096, 12] on button "Update settings" at bounding box center [1085, 17] width 122 height 25
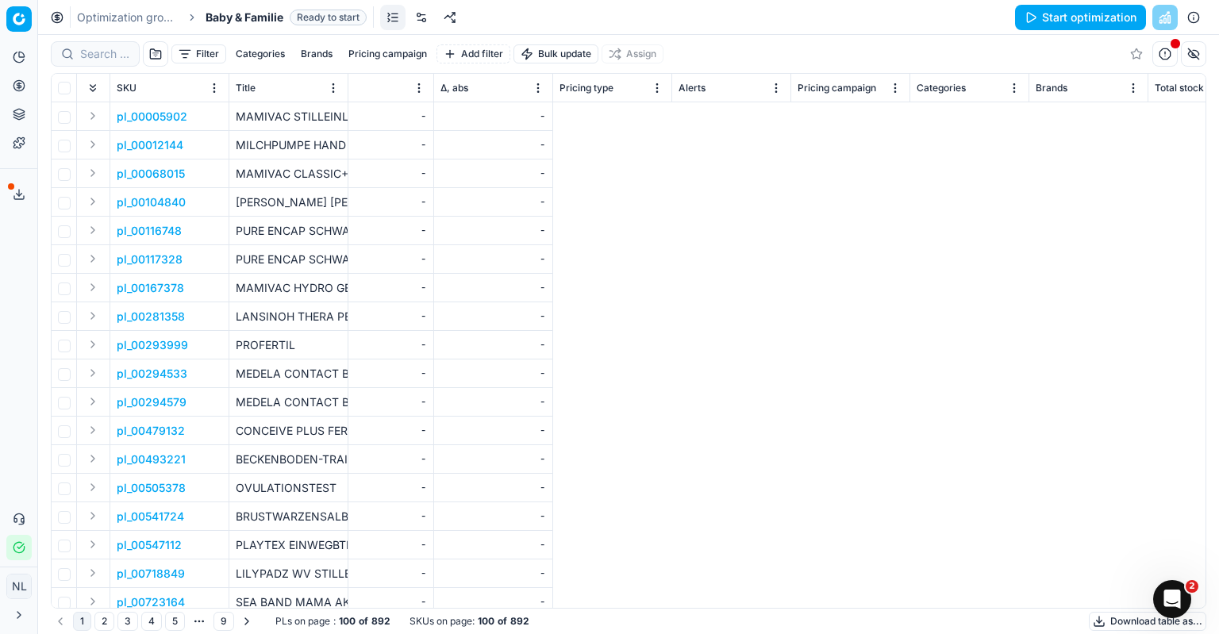
scroll to position [0, 455]
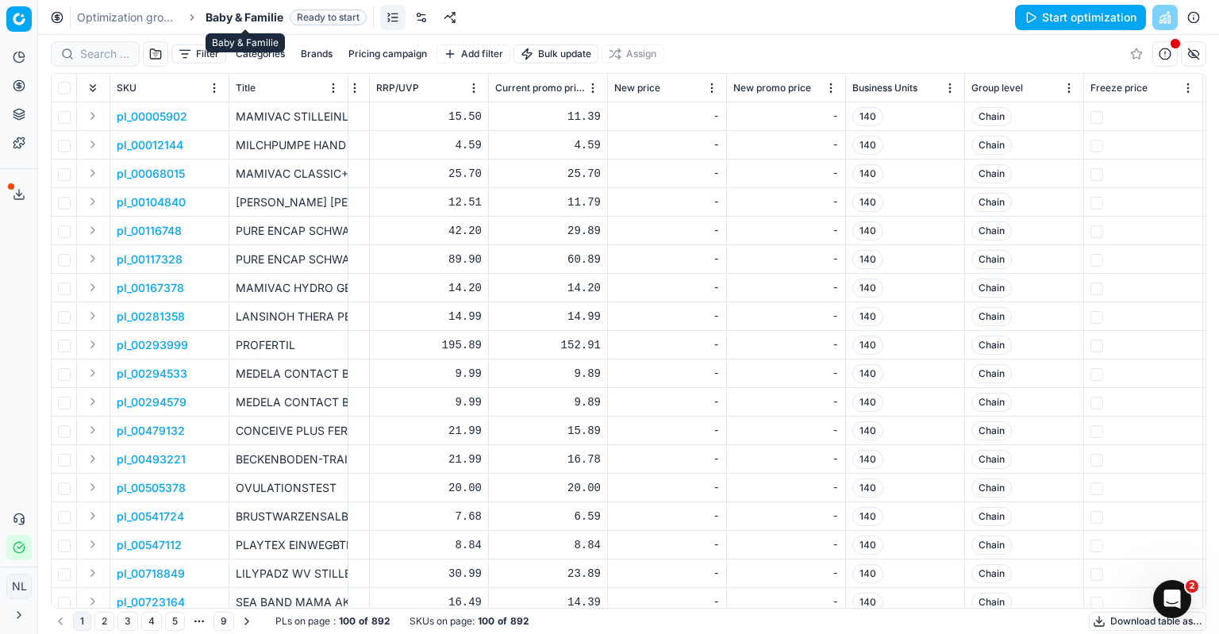
click at [264, 17] on span "Baby & Familie" at bounding box center [245, 18] width 78 height 16
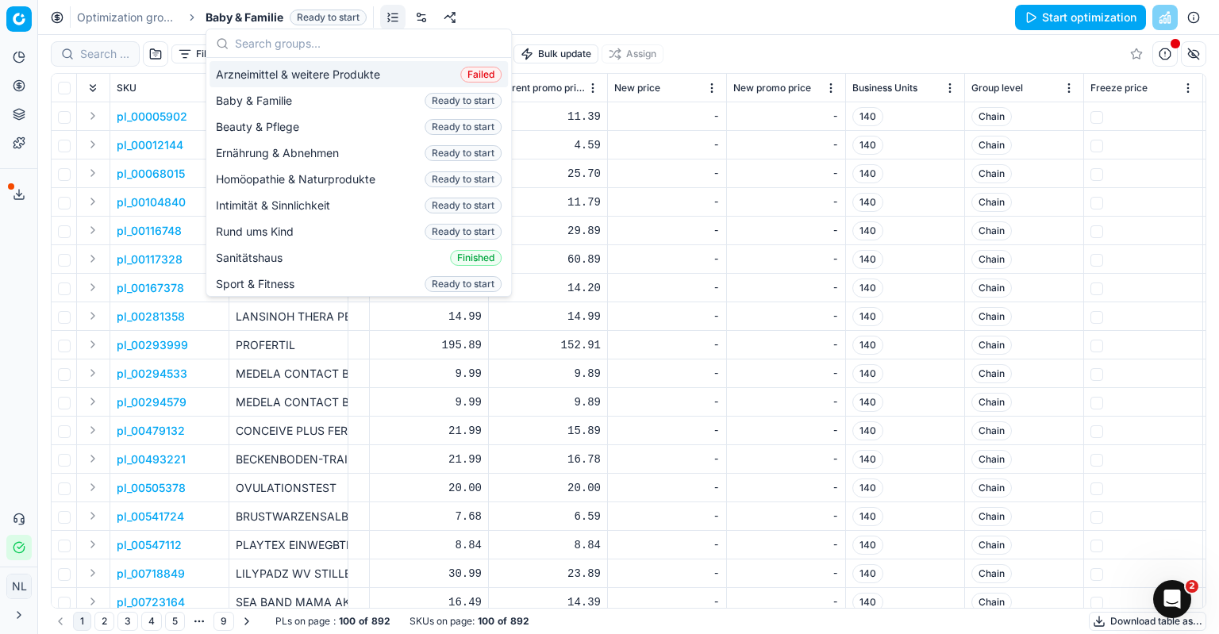
click at [153, 16] on link "Optimization groups" at bounding box center [128, 18] width 102 height 16
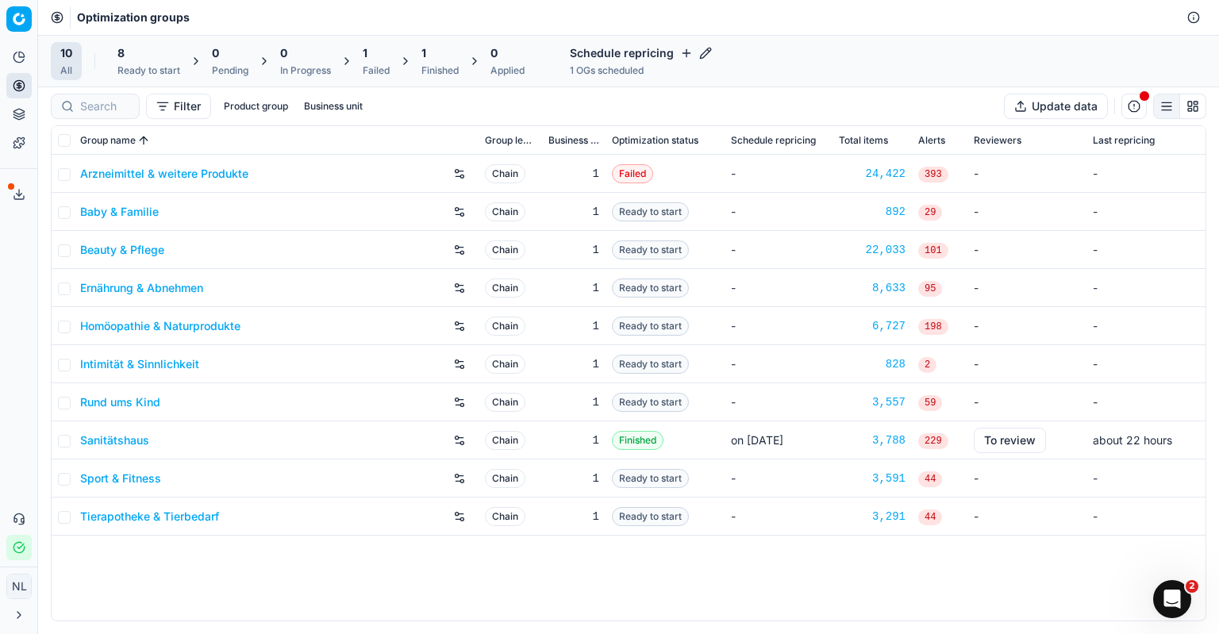
click at [504, 613] on div "Arzneimittel & weitere Produkte Chain 1 Failed - 24,422 393 - - Baby & Familie …" at bounding box center [629, 388] width 1154 height 466
click at [132, 215] on link "Baby & Familie" at bounding box center [119, 212] width 79 height 16
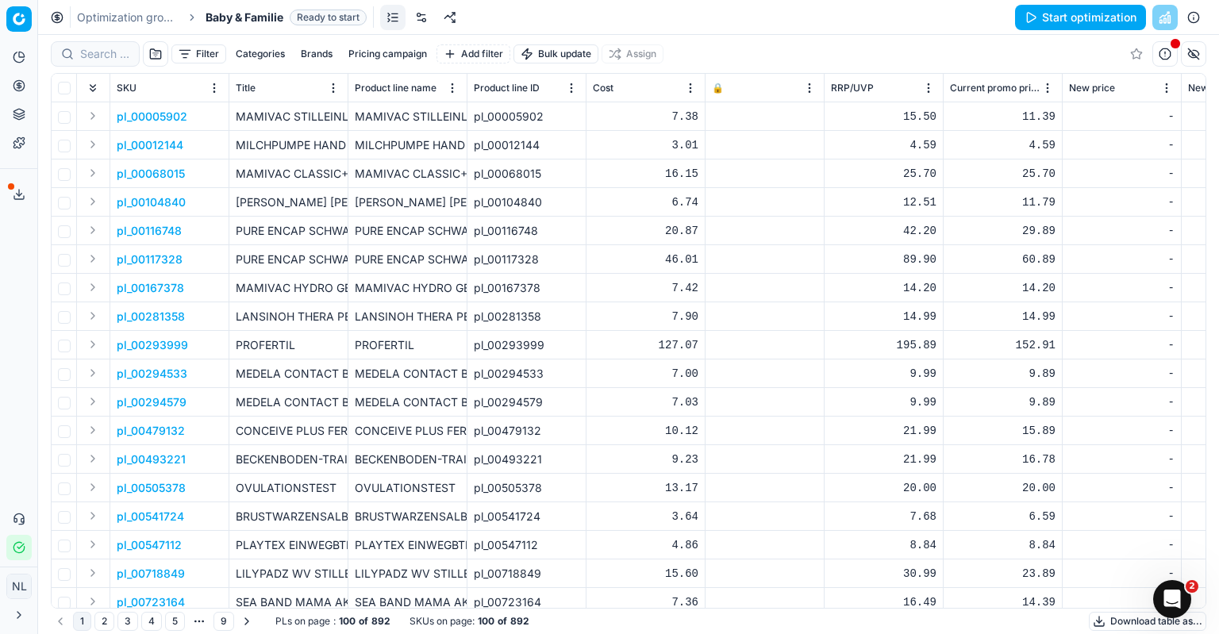
click at [1164, 55] on button "button" at bounding box center [1165, 53] width 25 height 25
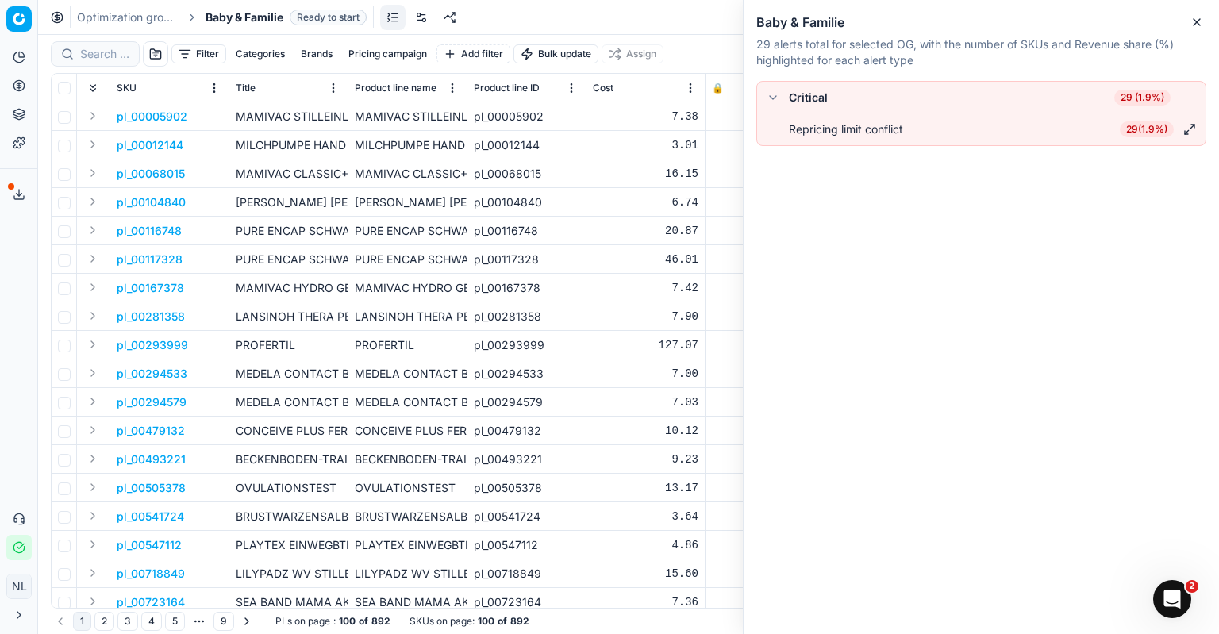
click at [775, 94] on button "button" at bounding box center [773, 97] width 19 height 19
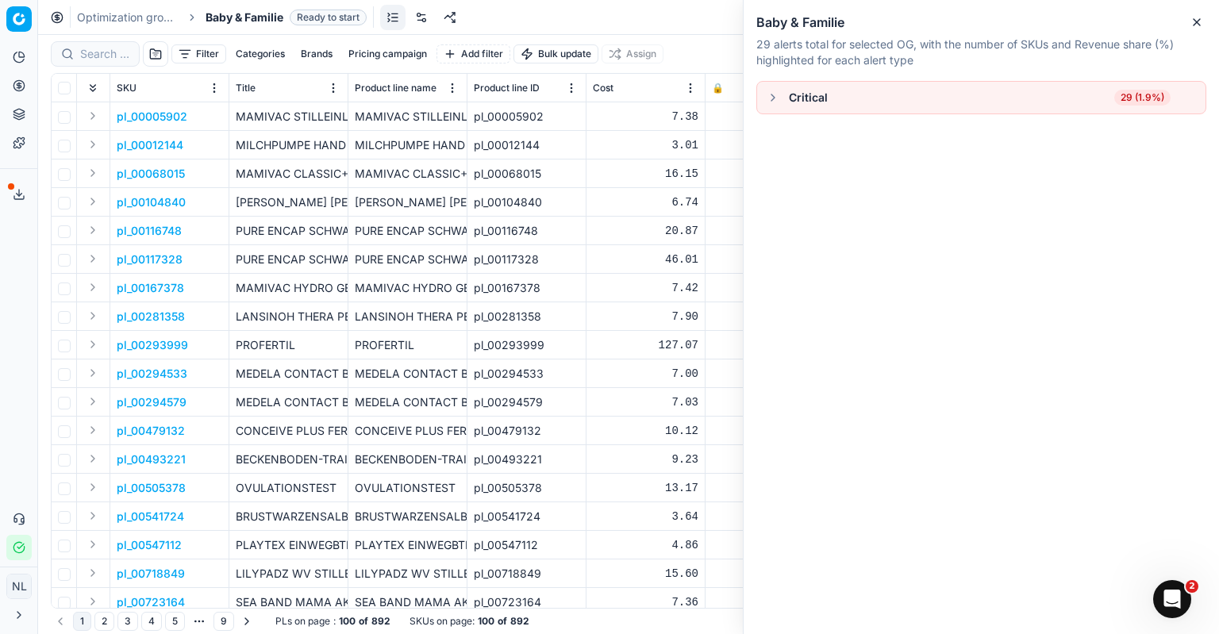
click at [775, 94] on button "button" at bounding box center [773, 97] width 19 height 19
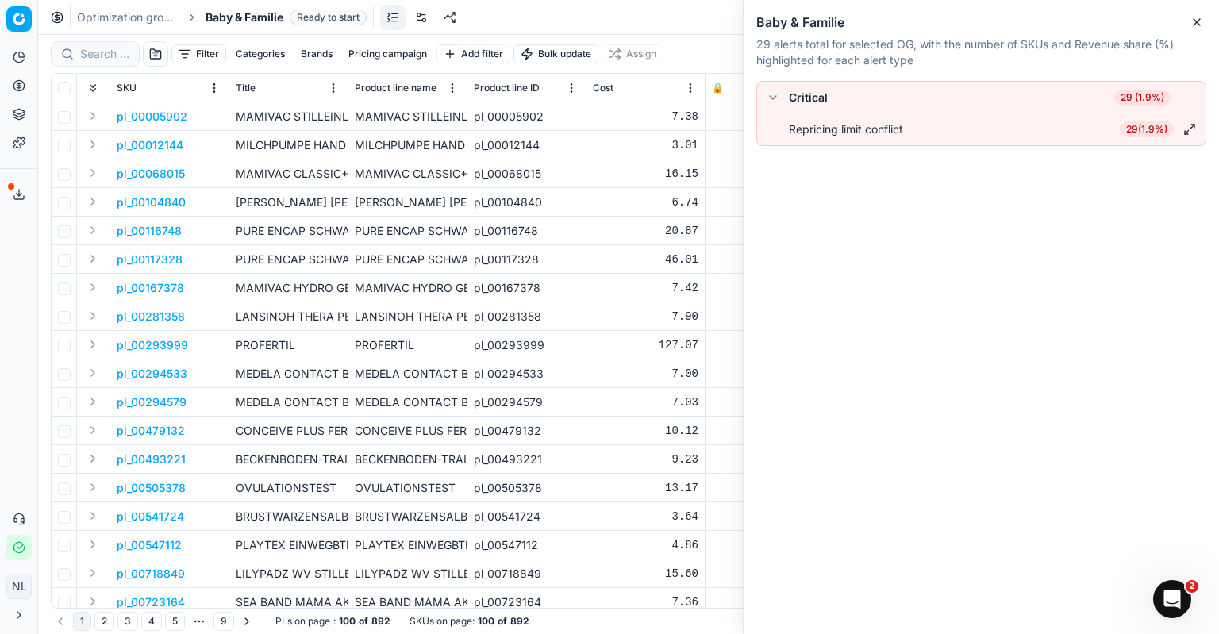
click at [1188, 125] on button "button" at bounding box center [1190, 129] width 19 height 19
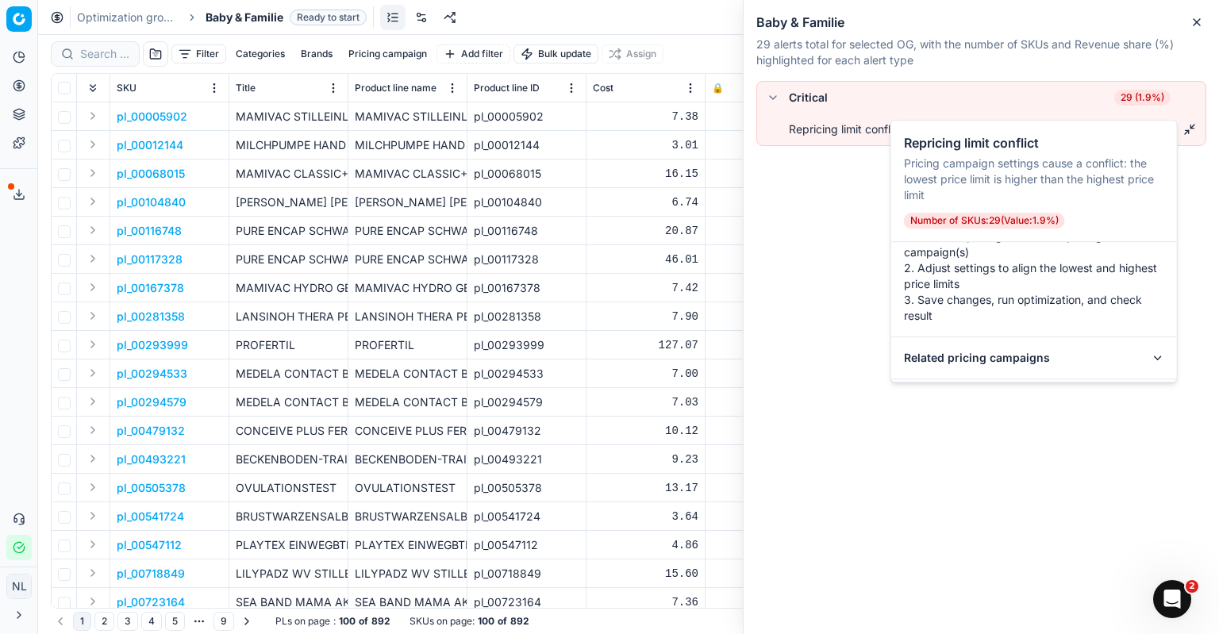
scroll to position [106, 0]
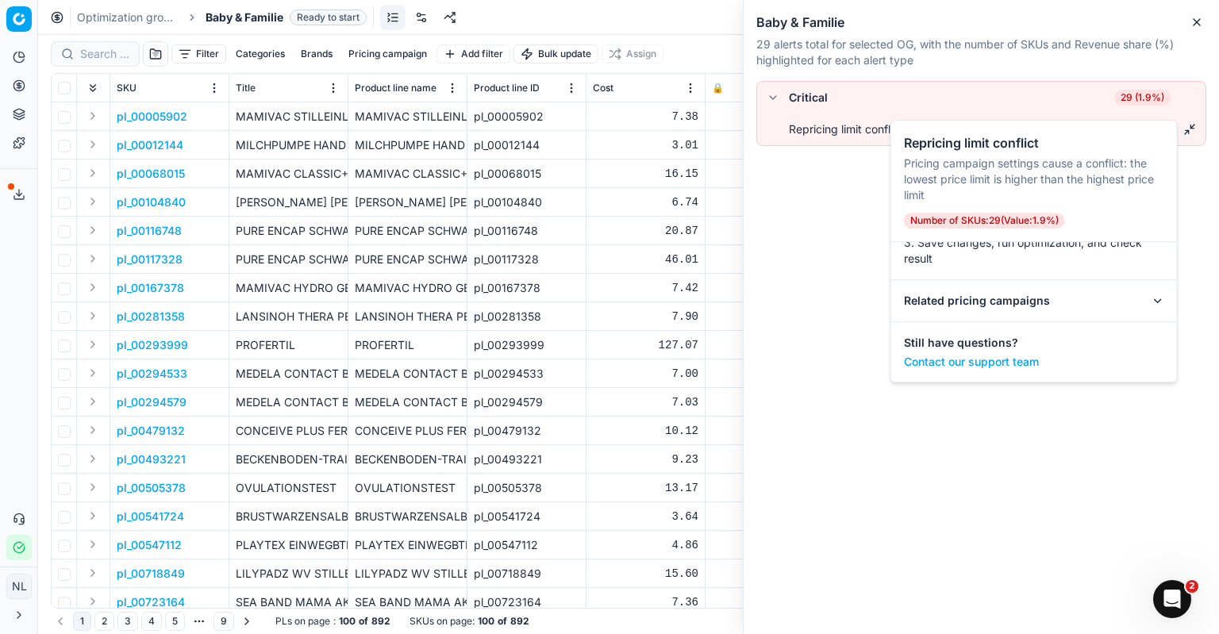
click at [1152, 301] on div "Related pricing campaigns" at bounding box center [1035, 301] width 286 height 42
click at [1152, 300] on icon at bounding box center [1158, 301] width 13 height 13
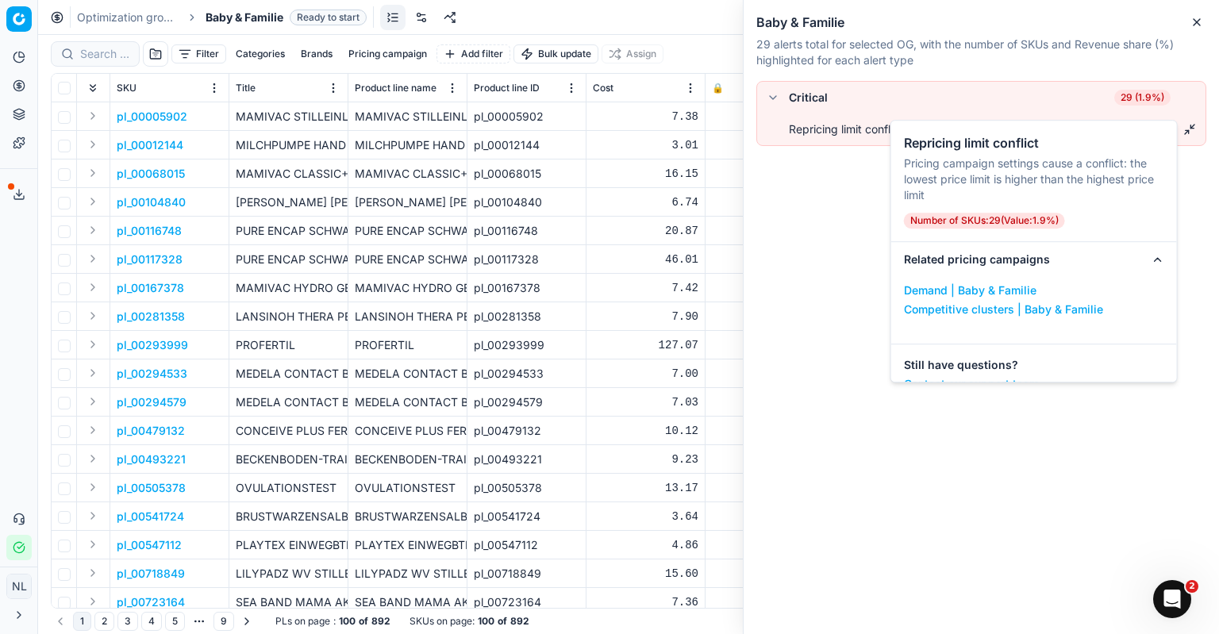
scroll to position [169, 0]
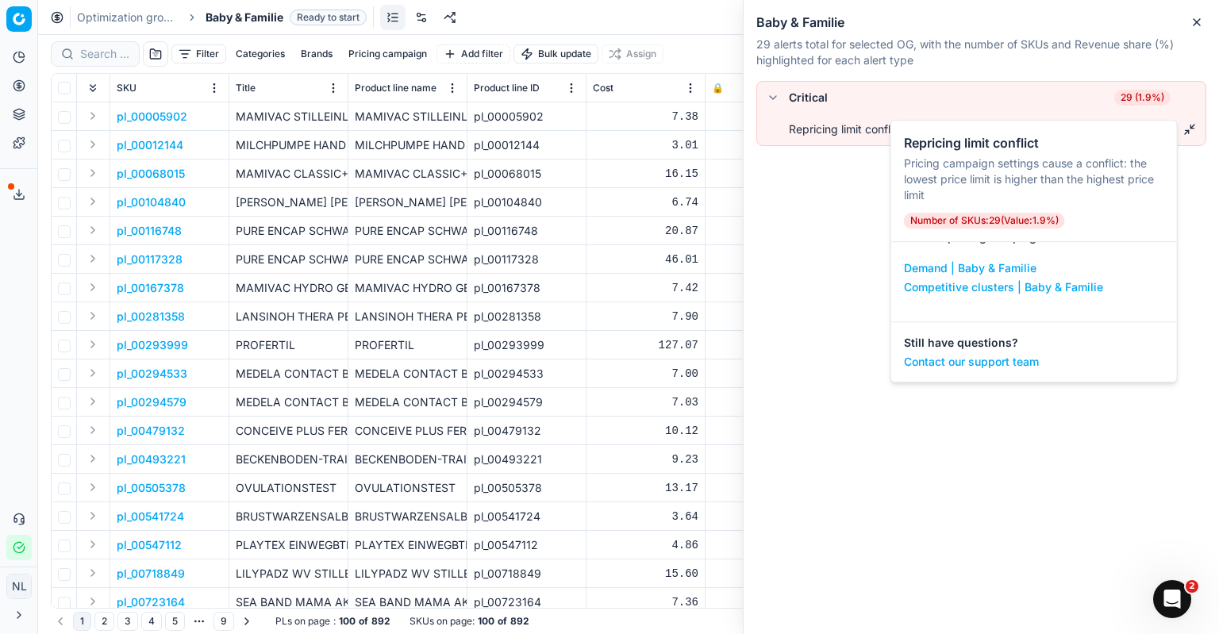
click at [1069, 430] on div "Critical 29 (1.9%) Repricing limit conflict 29 ( 1.9% )" at bounding box center [982, 357] width 476 height 553
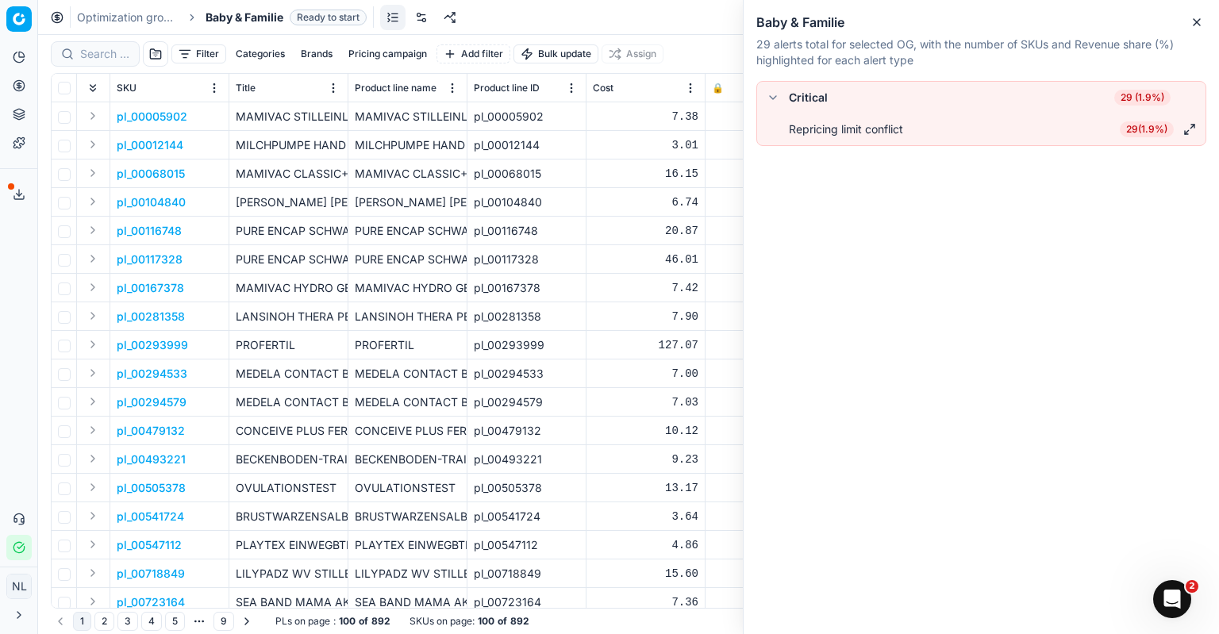
click at [130, 25] on link "Optimization groups" at bounding box center [128, 18] width 102 height 16
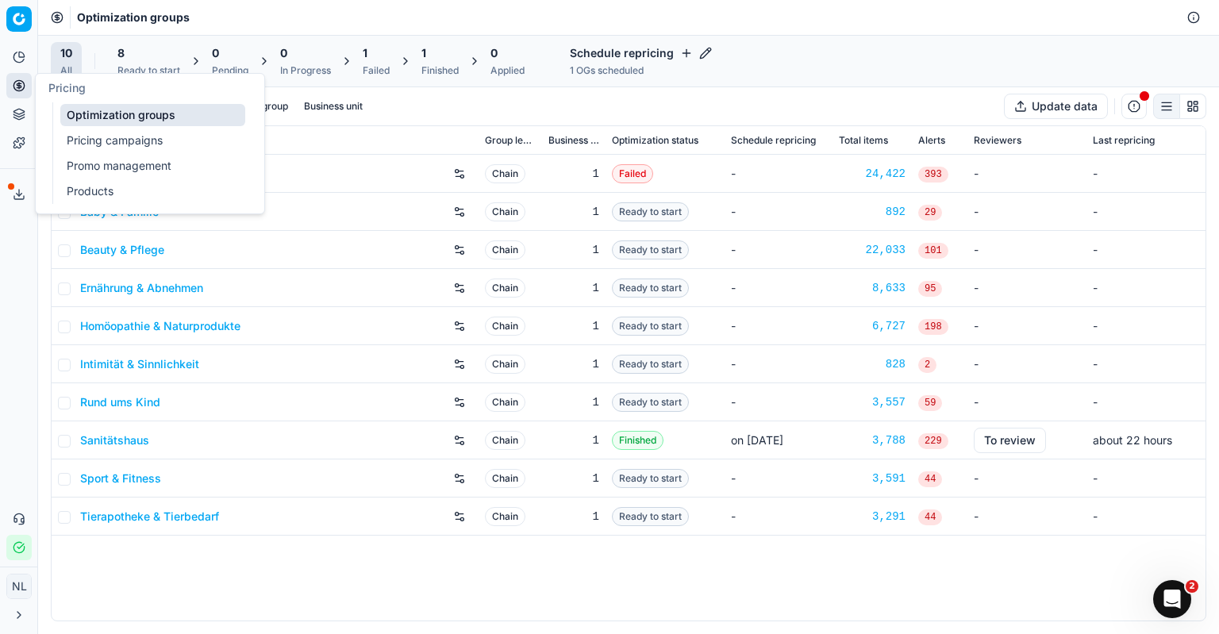
click at [22, 83] on icon at bounding box center [19, 85] width 13 height 13
click at [111, 135] on link "Pricing campaigns" at bounding box center [152, 140] width 185 height 22
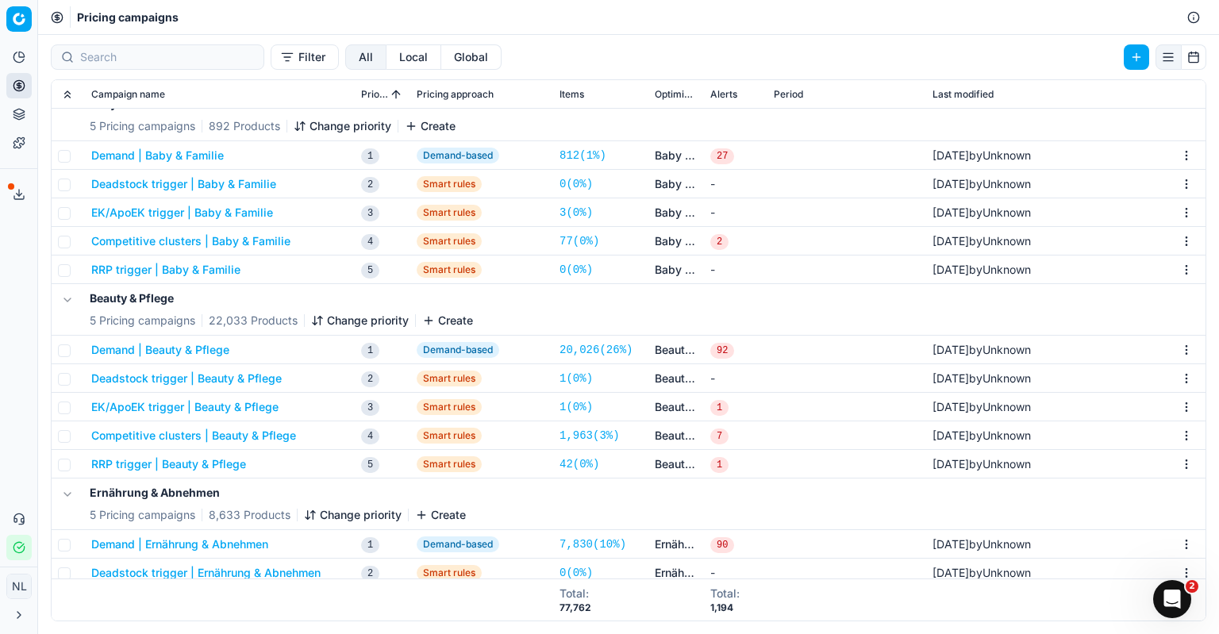
scroll to position [238, 0]
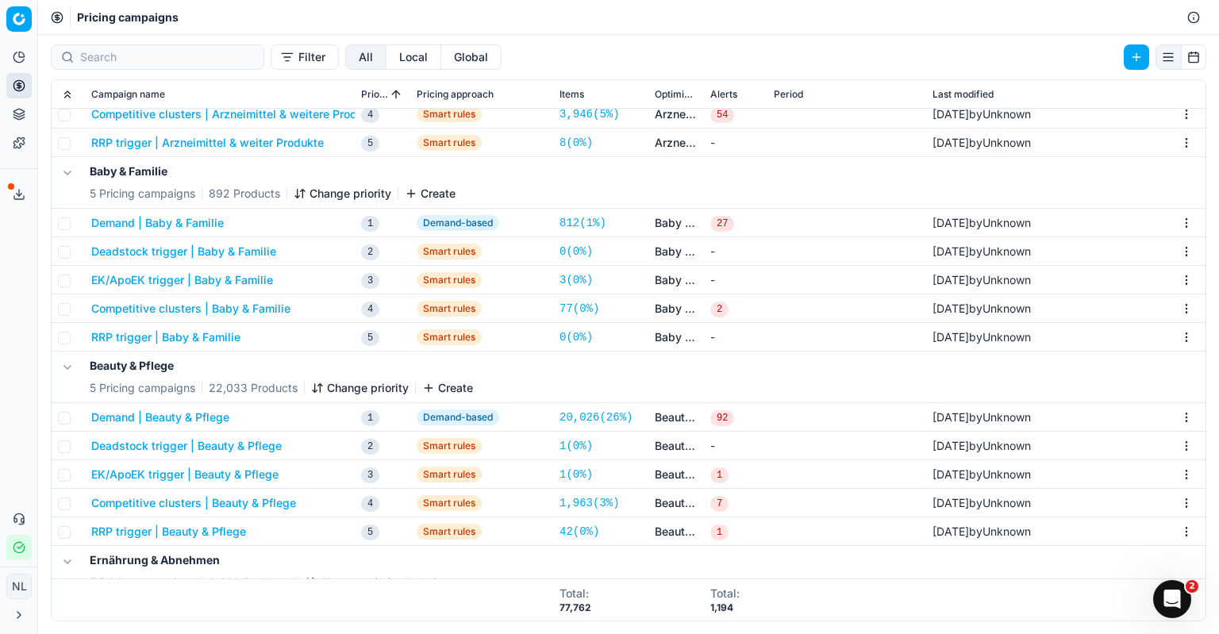
click at [232, 306] on button "Competitive clusters | Baby & Familie" at bounding box center [190, 309] width 199 height 16
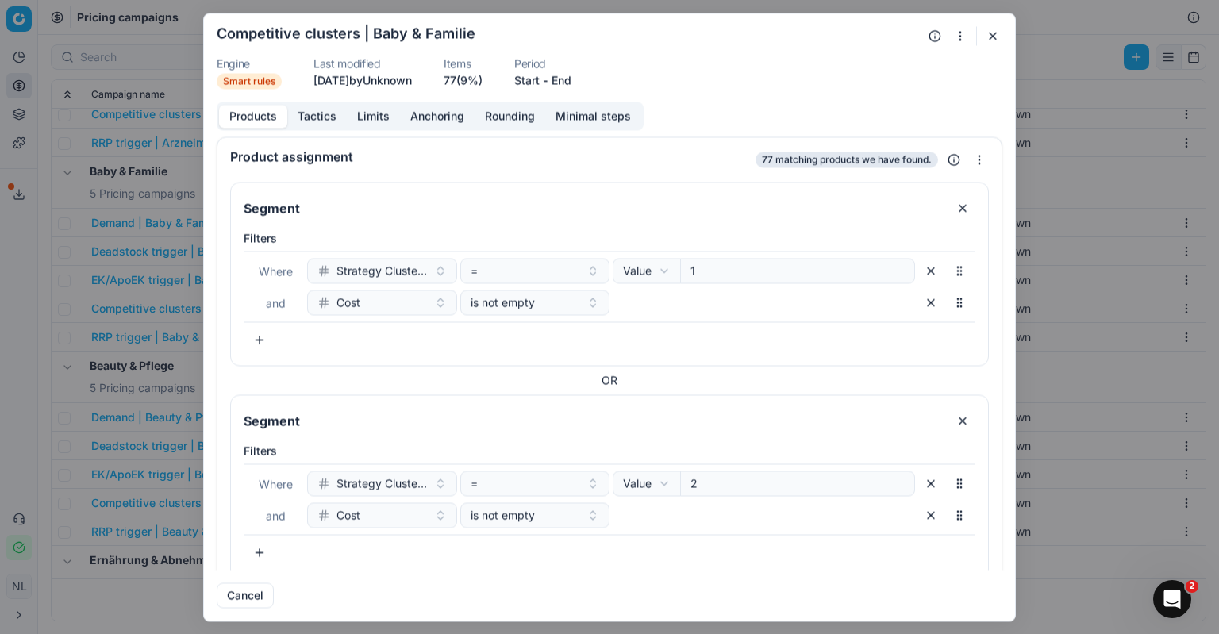
click at [994, 37] on button "button" at bounding box center [993, 35] width 19 height 19
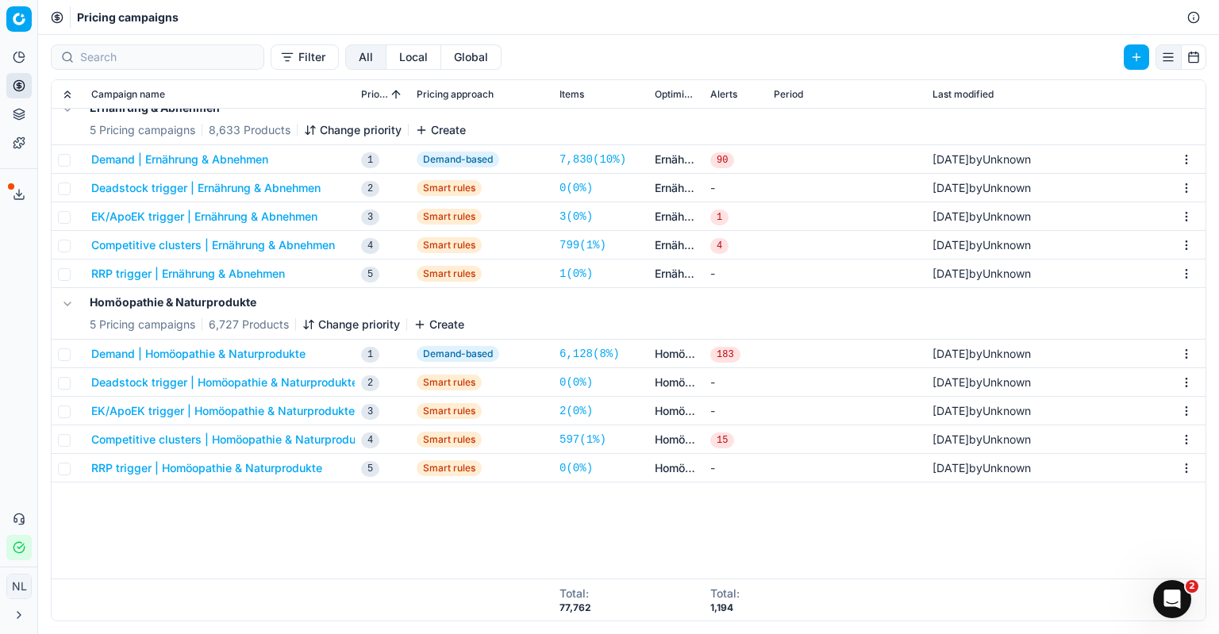
scroll to position [476, 0]
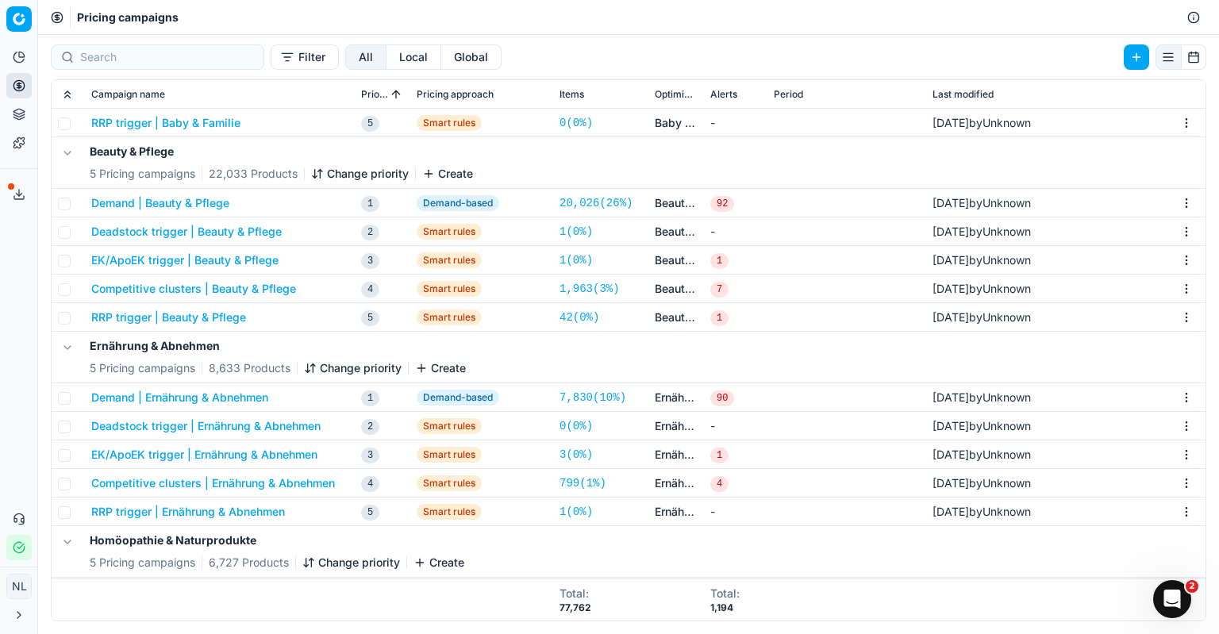
click at [17, 123] on button "Product portfolio" at bounding box center [18, 114] width 25 height 25
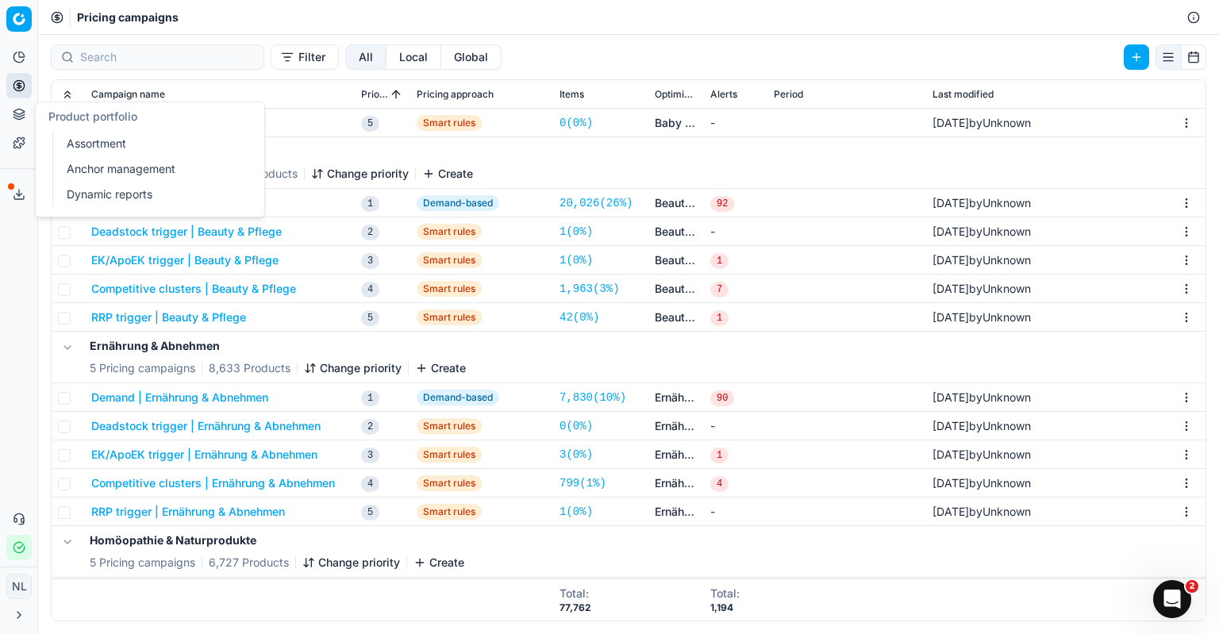
click at [124, 175] on link "Anchor management" at bounding box center [152, 169] width 185 height 22
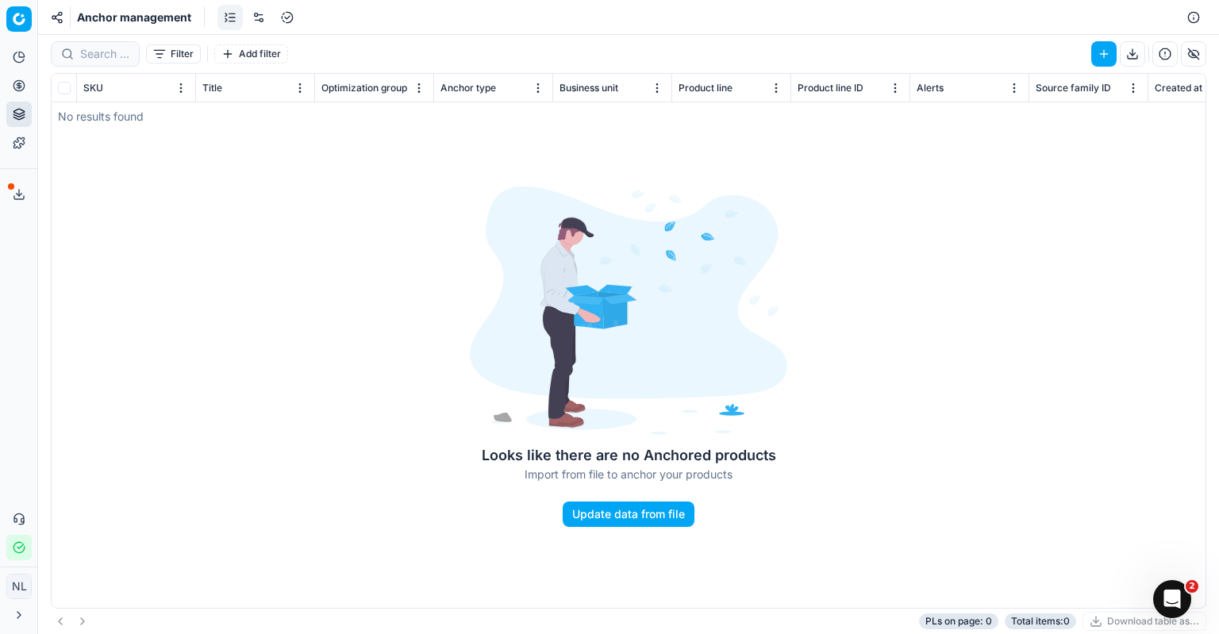
click at [667, 510] on button "Update data from file" at bounding box center [629, 514] width 132 height 25
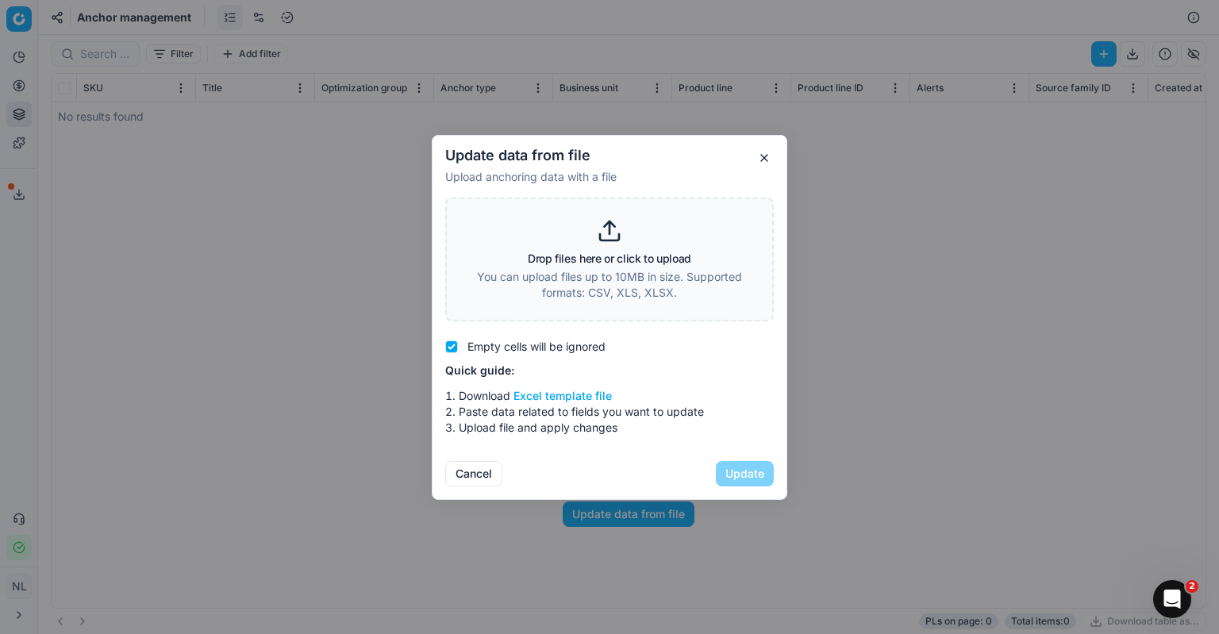
click at [762, 160] on button "button" at bounding box center [764, 157] width 19 height 19
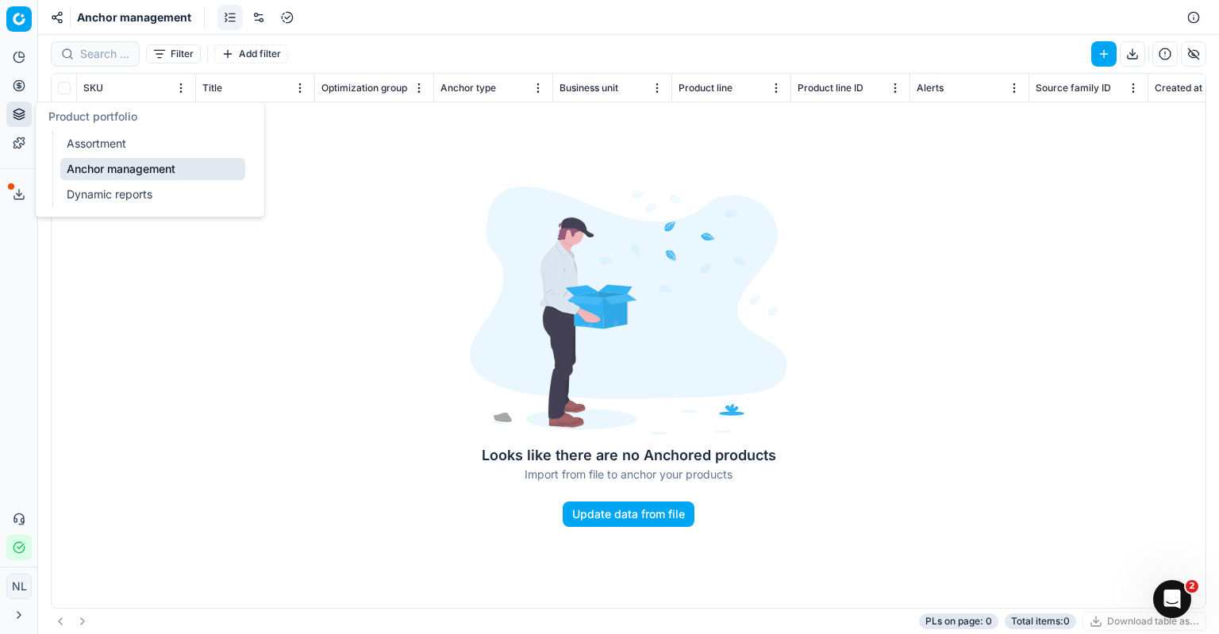
click at [17, 114] on icon at bounding box center [19, 114] width 13 height 13
click at [87, 136] on link "Assortment" at bounding box center [152, 144] width 185 height 22
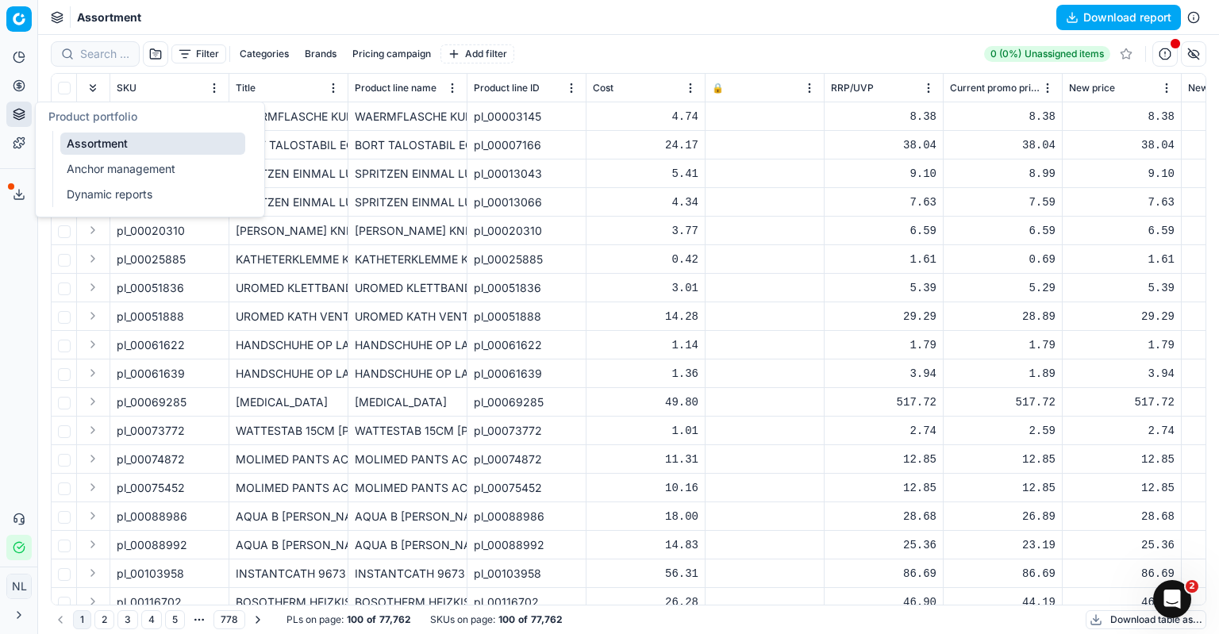
click at [19, 118] on icon at bounding box center [19, 114] width 13 height 13
click at [18, 85] on icon at bounding box center [19, 85] width 13 height 13
click at [129, 137] on link "Pricing campaigns" at bounding box center [152, 140] width 185 height 22
